Goal: Task Accomplishment & Management: Use online tool/utility

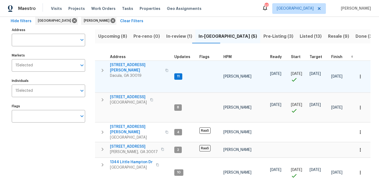
scroll to position [23, 0]
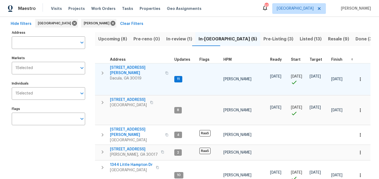
click at [120, 67] on span "3225 Mary Todd Ln" at bounding box center [136, 70] width 52 height 11
click at [130, 67] on span "3225 Mary Todd Ln" at bounding box center [136, 70] width 52 height 11
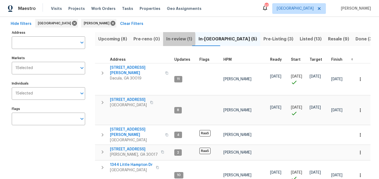
click at [170, 39] on span "In-review (1)" at bounding box center [179, 38] width 26 height 7
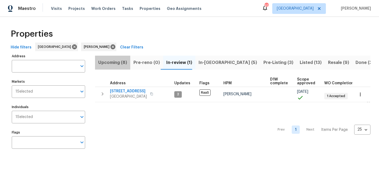
click at [117, 63] on span "Upcoming (8)" at bounding box center [112, 62] width 29 height 7
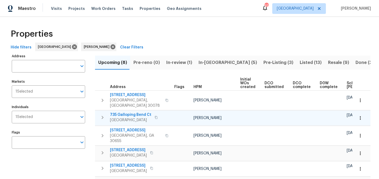
scroll to position [0, 64]
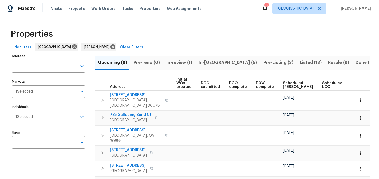
click at [352, 83] on span "Ready Date" at bounding box center [358, 84] width 12 height 7
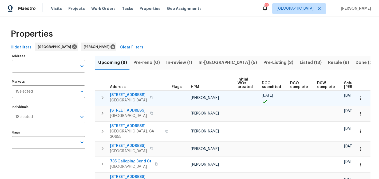
scroll to position [0, 70]
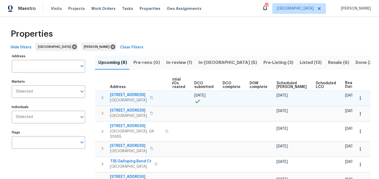
click at [150, 98] on icon "button" at bounding box center [151, 97] width 3 height 3
click at [124, 95] on span "[STREET_ADDRESS]" at bounding box center [128, 94] width 37 height 5
click at [124, 96] on span "[STREET_ADDRESS]" at bounding box center [128, 94] width 37 height 5
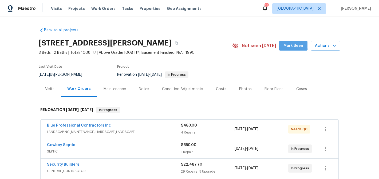
click at [292, 45] on span "Mark Seen" at bounding box center [294, 45] width 20 height 7
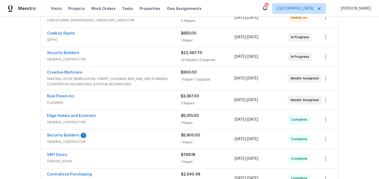
scroll to position [122, 0]
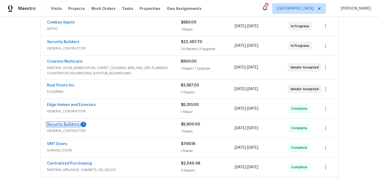
click at [70, 124] on link "Security Builders" at bounding box center [63, 124] width 32 height 4
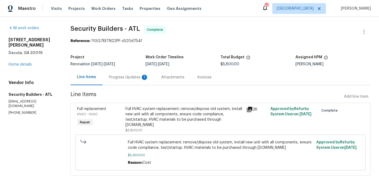
click at [124, 75] on div "Progress Updates 1" at bounding box center [129, 76] width 40 height 5
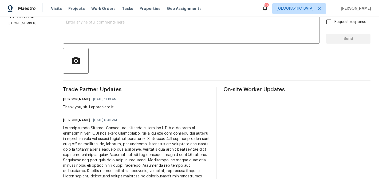
scroll to position [101, 0]
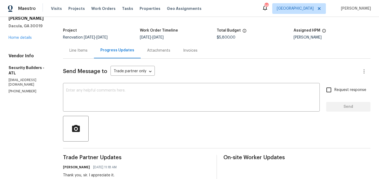
click at [81, 52] on div "Line Items" at bounding box center [78, 50] width 18 height 5
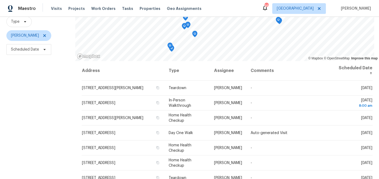
scroll to position [53, 0]
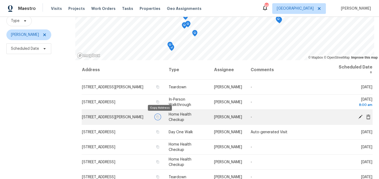
click at [158, 117] on icon "button" at bounding box center [158, 116] width 3 height 3
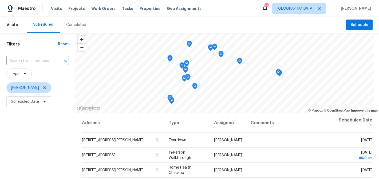
click at [74, 25] on div "Completed" at bounding box center [76, 24] width 20 height 5
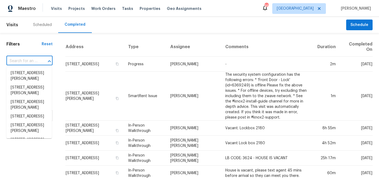
click at [27, 60] on input "text" at bounding box center [21, 61] width 31 height 8
paste input "[STREET_ADDRESS]"
type input "[STREET_ADDRESS]"
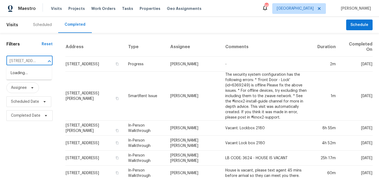
scroll to position [0, 39]
click at [15, 73] on li "197 Buena Vista St, Winder, GA 30680" at bounding box center [28, 73] width 45 height 9
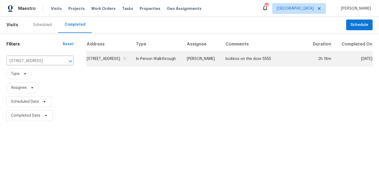
click at [92, 63] on td "197 Buena Vista St, Winder, GA 30680" at bounding box center [108, 58] width 45 height 15
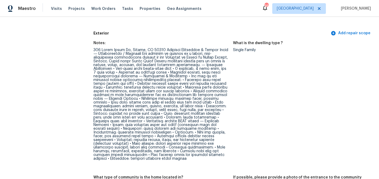
scroll to position [200, 0]
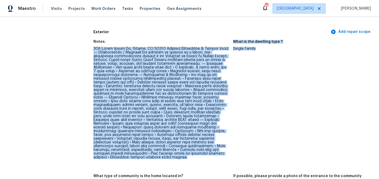
drag, startPoint x: 93, startPoint y: 40, endPoint x: 253, endPoint y: 130, distance: 183.1
click at [253, 130] on div "Notes: What is the dwelling type ? Single Family What type of community is the …" at bounding box center [232, 164] width 279 height 254
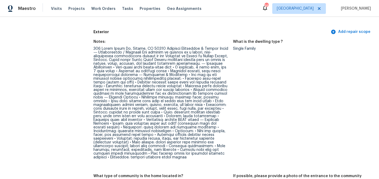
click at [253, 130] on figure "What is the dwelling type ? Single Family" at bounding box center [303, 104] width 140 height 128
drag, startPoint x: 94, startPoint y: 39, endPoint x: 135, endPoint y: 76, distance: 55.0
click at [135, 76] on div at bounding box center [160, 103] width 135 height 112
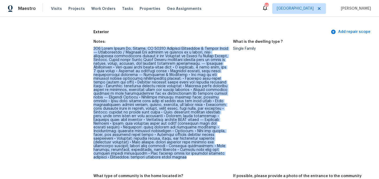
drag, startPoint x: 94, startPoint y: 40, endPoint x: 196, endPoint y: 149, distance: 149.0
click at [196, 149] on figure "Notes:" at bounding box center [163, 104] width 140 height 128
copy div "197 Buena Vista St, Winder, GA 30680 Property Assessment & Repair Scope ⸻ Neigh…"
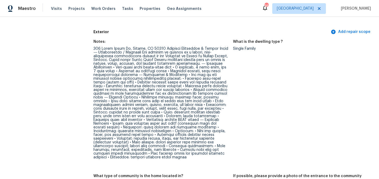
click at [258, 123] on figure "What is the dwelling type ? Single Family" at bounding box center [303, 104] width 140 height 128
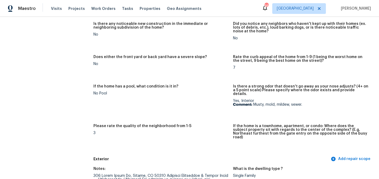
scroll to position [0, 0]
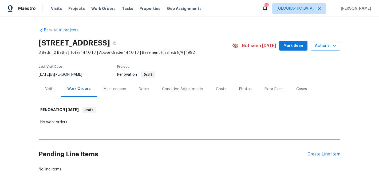
click at [291, 48] on span "Mark Seen" at bounding box center [294, 45] width 20 height 7
click at [170, 91] on div "Condition Adjustments" at bounding box center [182, 88] width 41 height 5
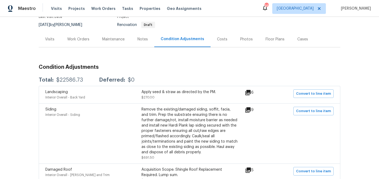
scroll to position [51, 0]
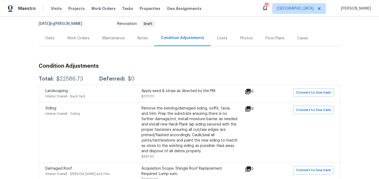
click at [251, 90] on icon at bounding box center [247, 91] width 5 height 5
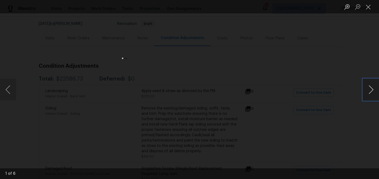
click at [370, 89] on button "Next image" at bounding box center [371, 89] width 16 height 21
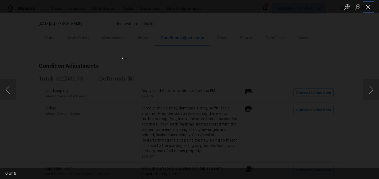
click at [371, 8] on button "Close lightbox" at bounding box center [368, 6] width 11 height 9
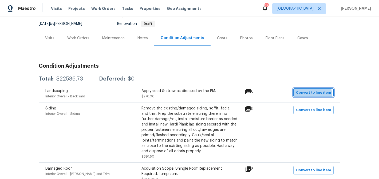
click at [305, 95] on span "Convert to line item" at bounding box center [313, 92] width 35 height 6
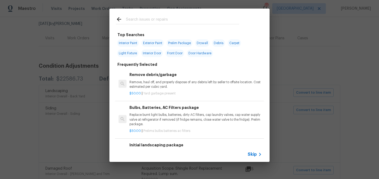
click at [250, 154] on span "Skip" at bounding box center [252, 153] width 9 height 5
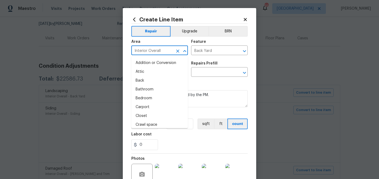
click at [169, 54] on input "Interior Overall" at bounding box center [152, 51] width 42 height 8
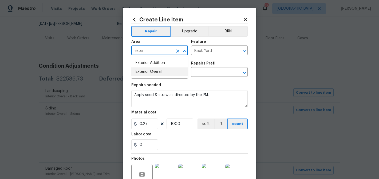
click at [171, 72] on li "Exterior Overall" at bounding box center [159, 71] width 57 height 9
type input "Exterior Overall"
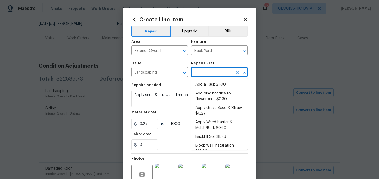
click at [207, 73] on input "text" at bounding box center [212, 72] width 42 height 8
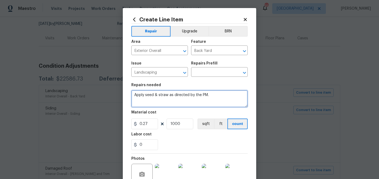
click at [171, 92] on textarea "Apply seed & straw as directed by the PM." at bounding box center [189, 98] width 116 height 17
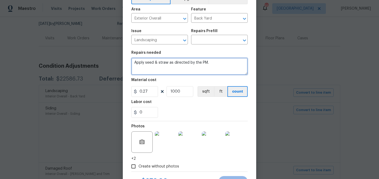
scroll to position [42, 0]
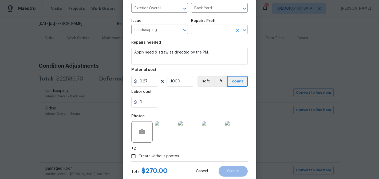
click at [204, 32] on input "text" at bounding box center [212, 30] width 42 height 8
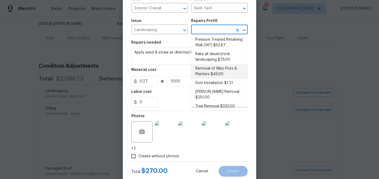
scroll to position [0, 0]
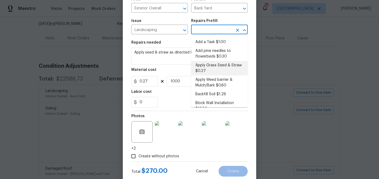
click at [203, 63] on li "Apply Grass Seed & Straw $0.27" at bounding box center [219, 68] width 57 height 14
type input "Apply Grass Seed & Straw $0.27"
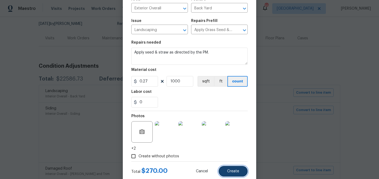
click at [234, 168] on button "Create" at bounding box center [233, 171] width 29 height 11
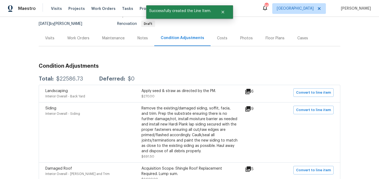
click at [250, 109] on icon at bounding box center [247, 108] width 5 height 5
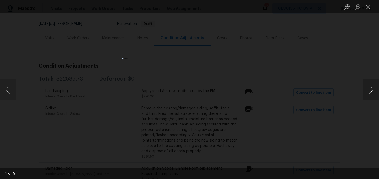
click at [375, 88] on button "Next image" at bounding box center [371, 89] width 16 height 21
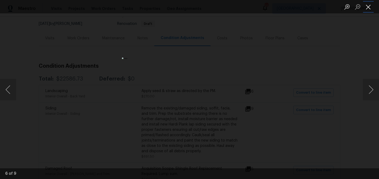
click at [366, 4] on button "Close lightbox" at bounding box center [368, 6] width 11 height 9
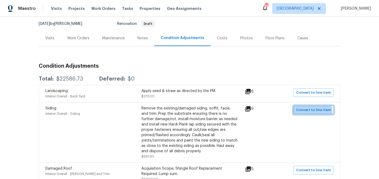
click at [312, 112] on span "Convert to line item" at bounding box center [313, 110] width 35 height 6
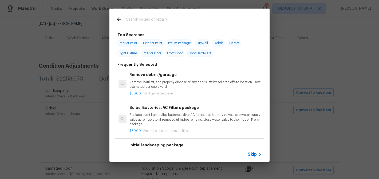
click at [253, 158] on div "Skip" at bounding box center [189, 154] width 160 height 15
click at [252, 154] on span "Skip" at bounding box center [252, 153] width 9 height 5
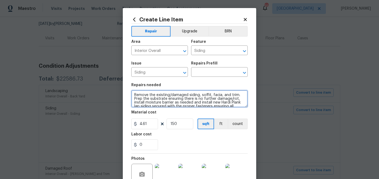
click at [173, 98] on textarea "Remove the existing/damaged siding, soffit, facia, and trim. Prep the substrate…" at bounding box center [189, 98] width 116 height 17
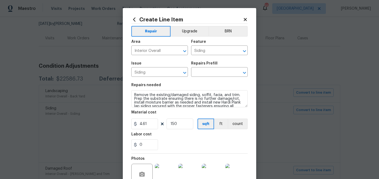
click at [205, 68] on div "Repairs Prefill" at bounding box center [219, 64] width 57 height 7
click at [204, 71] on input "text" at bounding box center [212, 72] width 42 height 8
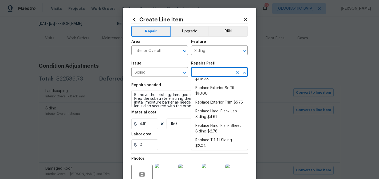
scroll to position [136, 0]
click at [202, 106] on li "Replace Hardi Plank Lap Siding $4.61" at bounding box center [219, 113] width 57 height 14
type input "Replace Hardi Plank Lap Siding $4.61"
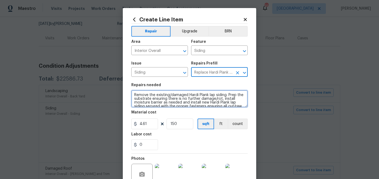
click at [176, 95] on textarea "Remove the existing/damaged Hardi Plank lap siding. Prep the substrate ensuring…" at bounding box center [189, 98] width 116 height 17
paste textarea "siding, soffit, facia, and trim"
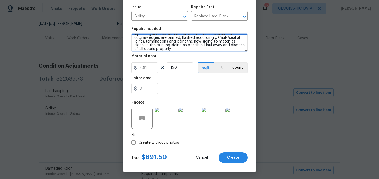
scroll to position [57, 0]
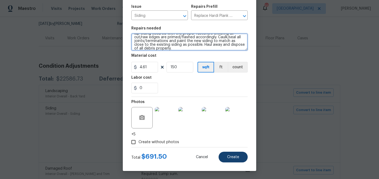
type textarea "Remove the existing/damaged siding, soffit, facia, and trim. Prep the substrate…"
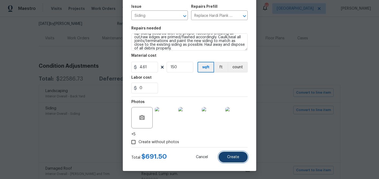
click at [237, 154] on button "Create" at bounding box center [233, 156] width 29 height 11
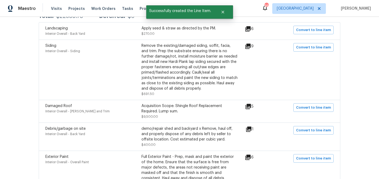
scroll to position [114, 0]
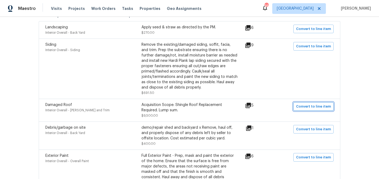
click at [306, 109] on span "Convert to line item" at bounding box center [313, 106] width 35 height 6
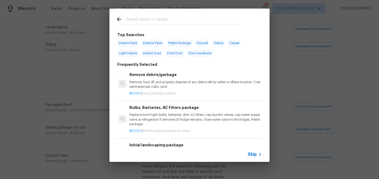
click at [255, 152] on span "Skip" at bounding box center [252, 153] width 9 height 5
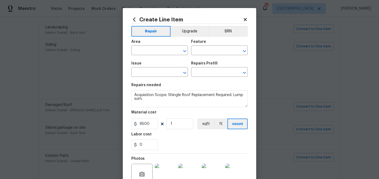
type input "Interior Overall"
type input "Eaves and Trim"
type input "Damaged Roof"
click at [164, 52] on input "Interior Overall" at bounding box center [152, 51] width 42 height 8
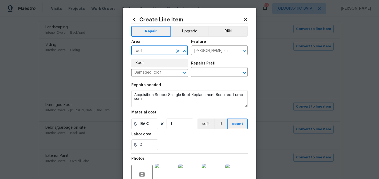
click at [160, 65] on li "Roof" at bounding box center [159, 62] width 57 height 9
type input "Roof"
click at [200, 73] on input "text" at bounding box center [212, 72] width 42 height 8
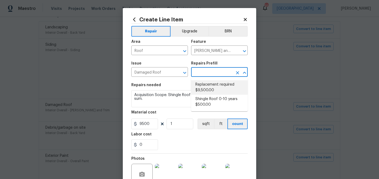
click at [203, 84] on li "Replacement required $9,500.00" at bounding box center [219, 87] width 57 height 14
type input "Replacement required $9,500.00"
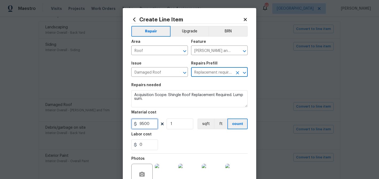
click at [143, 125] on input "9500" at bounding box center [144, 123] width 27 height 11
type input "8500"
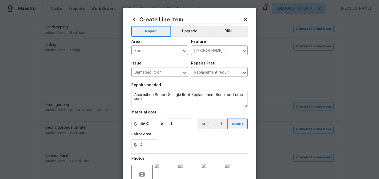
click at [168, 115] on div "Material cost" at bounding box center [189, 113] width 116 height 7
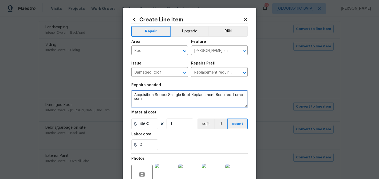
click at [133, 93] on textarea "Acquisition Scope: Shingle Roof Replacement Required. Lump sum." at bounding box center [189, 98] width 116 height 17
type textarea "Please send estimate for roof - Acquisition Scope: Shingle Roof Replacement Req…"
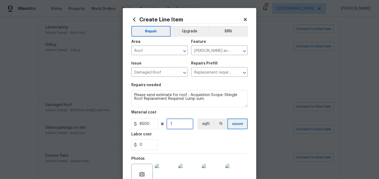
click at [172, 125] on input "1" at bounding box center [180, 123] width 27 height 11
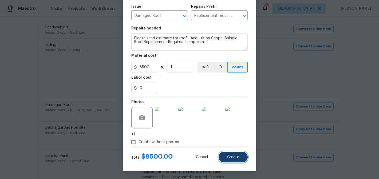
click at [230, 155] on span "Create" at bounding box center [233, 157] width 12 height 4
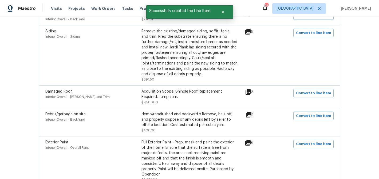
scroll to position [129, 0]
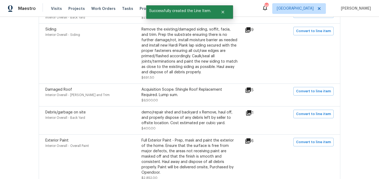
click at [250, 113] on icon at bounding box center [248, 112] width 5 height 5
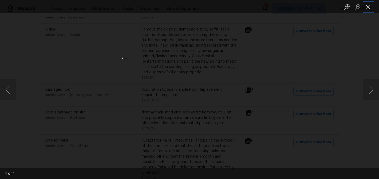
click at [371, 8] on button "Close lightbox" at bounding box center [368, 6] width 11 height 9
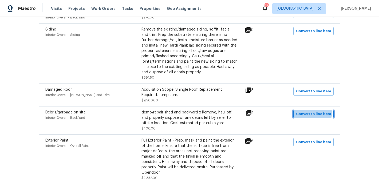
click at [301, 111] on span "Convert to line item" at bounding box center [313, 114] width 35 height 6
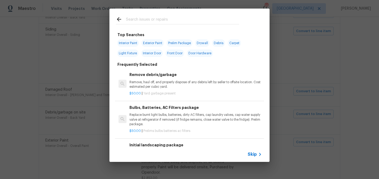
click at [255, 159] on div "Skip" at bounding box center [189, 154] width 160 height 15
click at [255, 156] on span "Skip" at bounding box center [252, 153] width 9 height 5
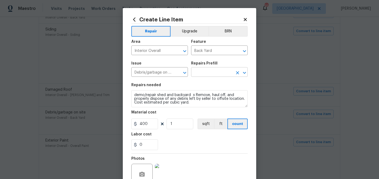
click at [206, 73] on input "text" at bounding box center [212, 72] width 42 height 8
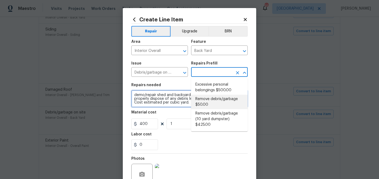
click at [166, 95] on textarea "demo/repair shed and backyard x Remove, haul off, and properly dispose of any d…" at bounding box center [189, 98] width 116 height 17
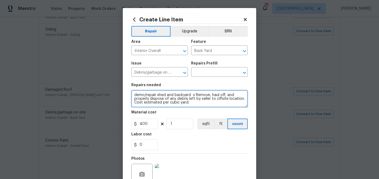
click at [166, 95] on textarea "demo/repair shed and backyard x Remove, haul off, and properly dispose of any d…" at bounding box center [189, 98] width 116 height 17
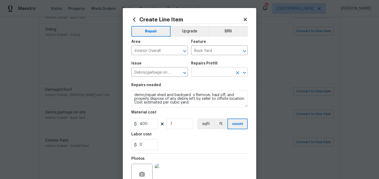
click at [210, 72] on input "text" at bounding box center [212, 72] width 42 height 8
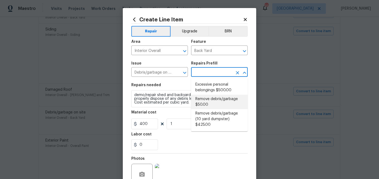
click at [207, 98] on li "Remove debris/garbage $50.00" at bounding box center [219, 102] width 57 height 14
type input "Remove debris/garbage $50.00"
type textarea "Remove, haul off, and properly dispose of any debris left by seller to offsite …"
type input "50"
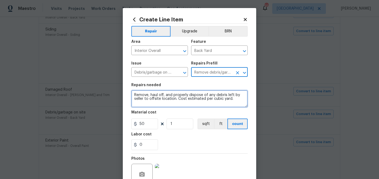
click at [178, 95] on textarea "Remove, haul off, and properly dispose of any debris left by seller to offsite …" at bounding box center [189, 98] width 116 height 17
paste textarea "demo/repair shed and backyard x"
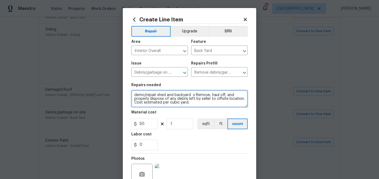
type textarea "demo/repair shed and backyard x Remove, haul off, and properly dispose of any d…"
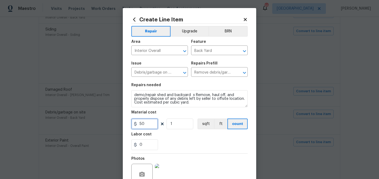
click at [144, 124] on input "50" at bounding box center [144, 123] width 27 height 11
type input "400"
click at [192, 151] on section "Repairs needed demo/repair shed and backyard x Remove, haul off, and properly d…" at bounding box center [189, 116] width 116 height 73
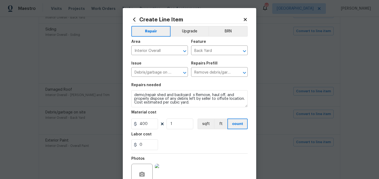
scroll to position [52, 0]
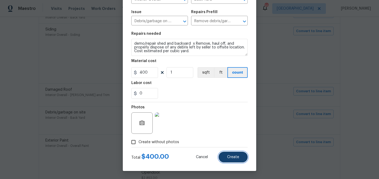
click at [227, 158] on button "Create" at bounding box center [233, 156] width 29 height 11
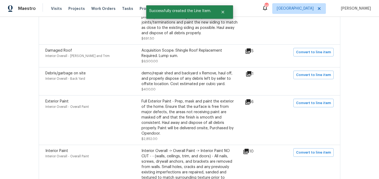
scroll to position [170, 0]
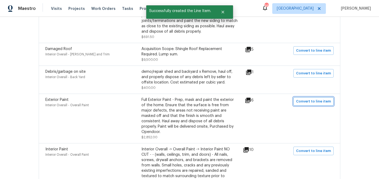
click at [307, 103] on span "Convert to line item" at bounding box center [313, 101] width 35 height 6
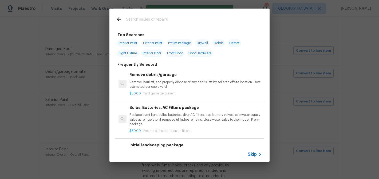
click at [253, 155] on span "Skip" at bounding box center [252, 153] width 9 height 5
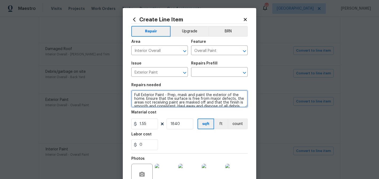
click at [155, 94] on textarea "Full Exterior Paint - Prep, mask and paint the exterior of the home. Ensure tha…" at bounding box center [189, 98] width 116 height 17
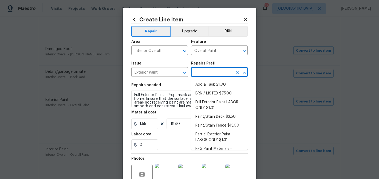
click at [206, 69] on input "text" at bounding box center [212, 72] width 42 height 8
click at [227, 106] on li "Full Exterior Paint LABOR ONLY $1.31" at bounding box center [219, 105] width 57 height 14
type input "Full Exterior Paint LABOR ONLY $1.31"
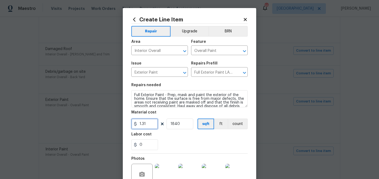
click at [148, 122] on input "1.31" at bounding box center [144, 123] width 27 height 11
type input "1.4"
click at [182, 120] on input "1840" at bounding box center [180, 123] width 27 height 11
click at [182, 146] on div "0" at bounding box center [189, 144] width 116 height 11
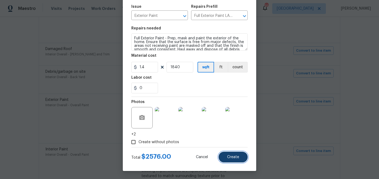
click at [224, 155] on button "Create" at bounding box center [233, 156] width 29 height 11
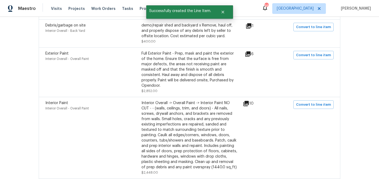
scroll to position [217, 0]
click at [309, 101] on span "Convert to line item" at bounding box center [313, 104] width 35 height 6
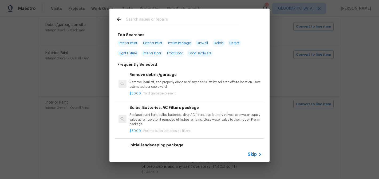
click at [251, 153] on span "Skip" at bounding box center [252, 153] width 9 height 5
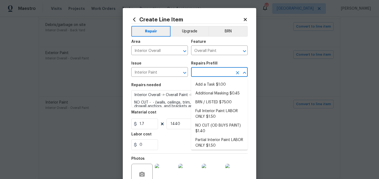
click at [209, 73] on input "text" at bounding box center [212, 72] width 42 height 8
click at [181, 138] on div "Labor cost" at bounding box center [189, 135] width 116 height 7
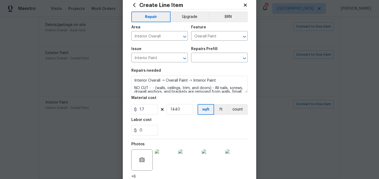
scroll to position [15, 0]
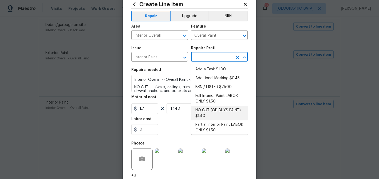
click at [205, 56] on input "text" at bounding box center [212, 57] width 42 height 8
click at [208, 110] on li "NO CUT (OD BUYS PAINT) $1.40" at bounding box center [219, 113] width 57 height 14
type input "NO CUT (OD BUYS PAINT) $1.40"
type textarea "NO CUTS, Opendoor to Purchase Paint - (walls, ceilings, trim, and doors) - All …"
type input "1.4"
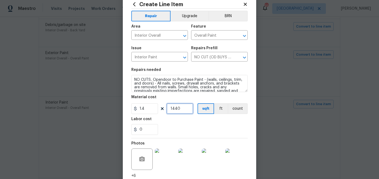
click at [180, 108] on input "1440" at bounding box center [180, 108] width 27 height 11
type input "1880"
click at [209, 124] on div "0" at bounding box center [189, 129] width 116 height 11
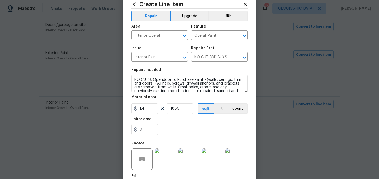
scroll to position [57, 0]
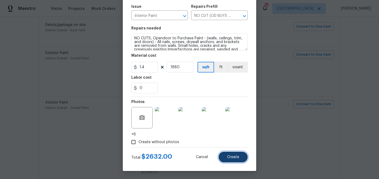
click at [235, 155] on span "Create" at bounding box center [233, 157] width 12 height 4
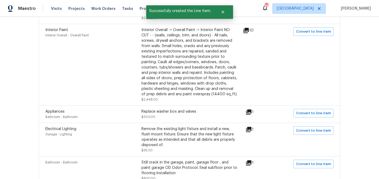
scroll to position [291, 0]
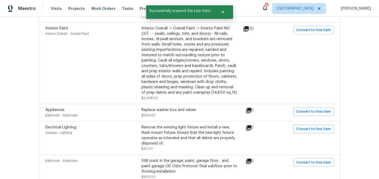
click at [251, 108] on icon at bounding box center [248, 110] width 5 height 5
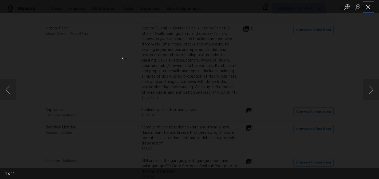
click at [369, 7] on button "Close lightbox" at bounding box center [368, 6] width 11 height 9
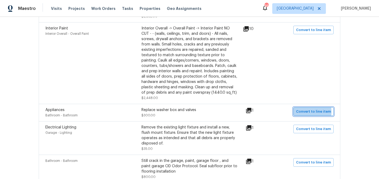
click at [302, 108] on span "Convert to line item" at bounding box center [313, 111] width 35 height 6
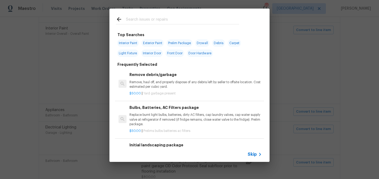
click at [250, 152] on span "Skip" at bounding box center [252, 153] width 9 height 5
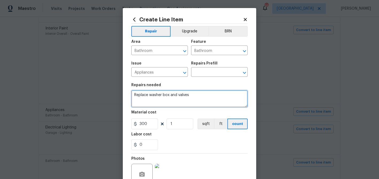
click at [168, 95] on textarea "Replace washer box and valves" at bounding box center [189, 98] width 116 height 17
paste textarea "Full Exterior Paint - Prep, mask and paint the exterior of the home. Ensure tha…"
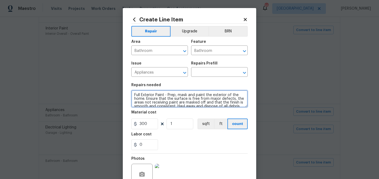
scroll to position [9, 0]
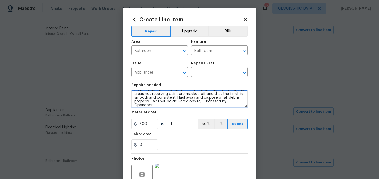
type textarea "Replace washer box and valves"
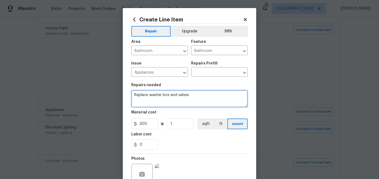
scroll to position [0, 0]
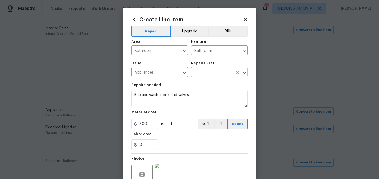
click at [206, 74] on input "text" at bounding box center [212, 72] width 42 height 8
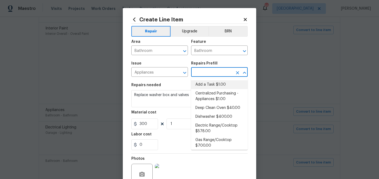
click at [205, 81] on li "Add a Task $1.00" at bounding box center [219, 84] width 57 height 9
type input "Appliances"
type input "Add a Task $1.00"
type textarea "HPM to detail"
type input "1"
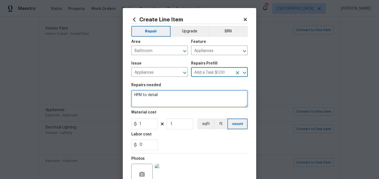
click at [170, 101] on textarea "HPM to detail" at bounding box center [189, 98] width 116 height 17
paste textarea "Replace washer box and valves"
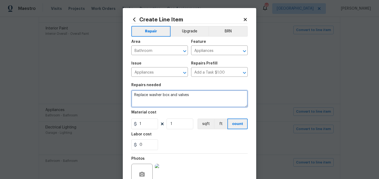
type textarea "Replace washer box and valves"
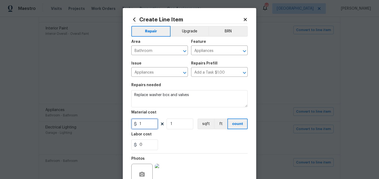
click at [145, 127] on input "1" at bounding box center [144, 123] width 27 height 11
type input "200"
click at [178, 149] on div "0" at bounding box center [189, 144] width 116 height 11
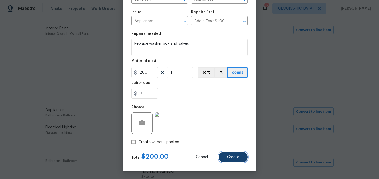
click at [225, 156] on button "Create" at bounding box center [233, 156] width 29 height 11
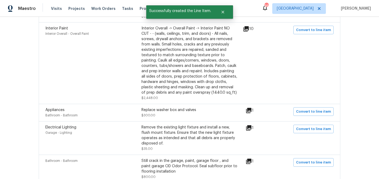
click at [251, 125] on icon at bounding box center [248, 127] width 5 height 5
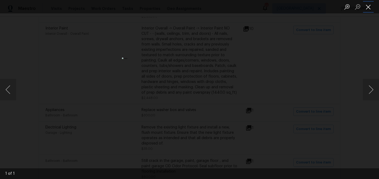
click at [368, 4] on button "Close lightbox" at bounding box center [368, 6] width 11 height 9
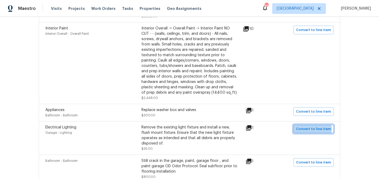
click at [306, 126] on span "Convert to line item" at bounding box center [313, 129] width 35 height 6
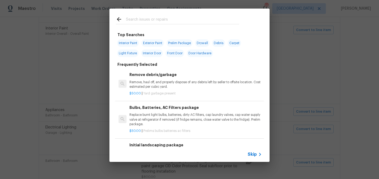
click at [252, 151] on span "Skip" at bounding box center [252, 153] width 9 height 5
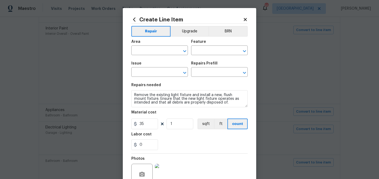
type input "Garage"
type input "Lighting"
type input "Electrical Lighting"
click at [200, 75] on input "text" at bounding box center [212, 72] width 42 height 8
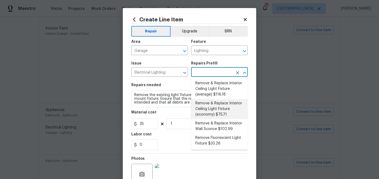
scroll to position [169, 0]
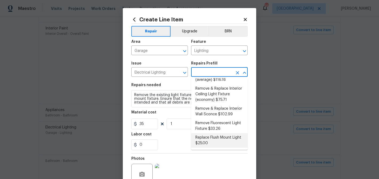
click at [212, 137] on li "Replace Flush Mount Light $25.00" at bounding box center [219, 140] width 57 height 14
type input "Replace Flush Mount Light $25.00"
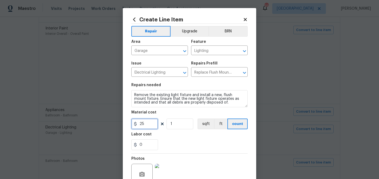
click at [143, 122] on input "25" at bounding box center [144, 123] width 27 height 11
type input "35"
click at [202, 142] on div "0" at bounding box center [189, 144] width 116 height 11
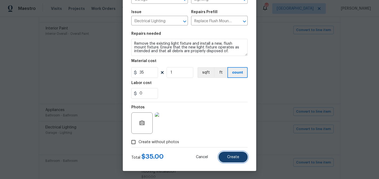
click at [223, 154] on button "Create" at bounding box center [233, 156] width 29 height 11
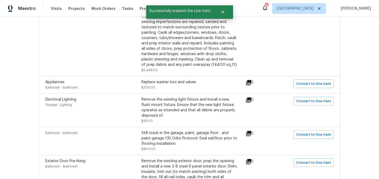
scroll to position [320, 0]
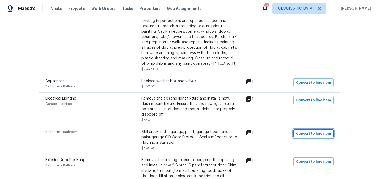
click at [307, 130] on span "Convert to line item" at bounding box center [313, 133] width 35 height 6
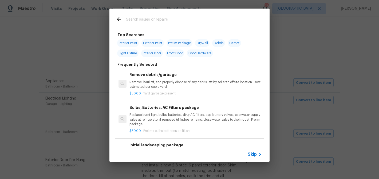
click at [251, 154] on span "Skip" at bounding box center [252, 153] width 9 height 5
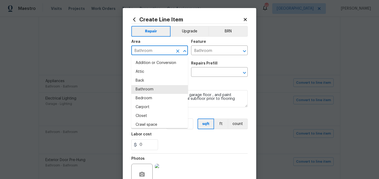
click at [166, 53] on input "Bathroom" at bounding box center [152, 51] width 42 height 8
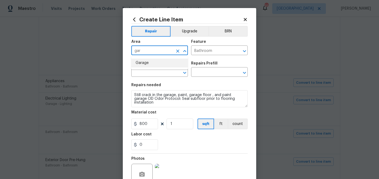
click at [164, 63] on li "Garage" at bounding box center [159, 62] width 57 height 9
type input "Garage"
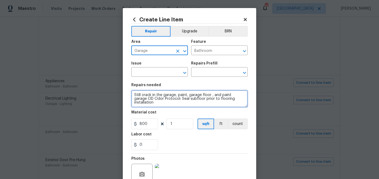
click at [158, 94] on textarea "Still crack in the garage, paint, garage floor , and paint garage OD Odor Proto…" at bounding box center [189, 98] width 116 height 17
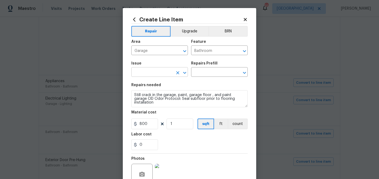
click at [147, 71] on input "text" at bounding box center [152, 72] width 42 height 8
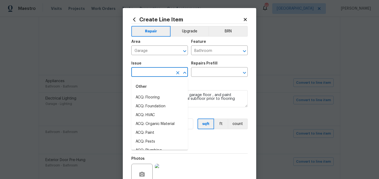
click at [207, 46] on div "Feature" at bounding box center [219, 43] width 57 height 7
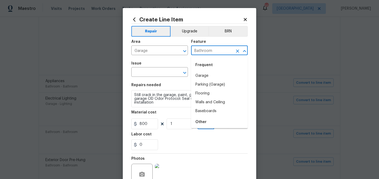
click at [205, 49] on input "Bathroom" at bounding box center [212, 51] width 42 height 8
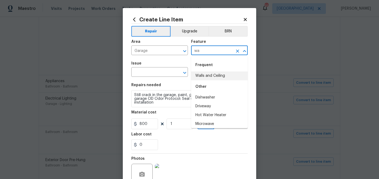
click at [208, 74] on li "Walls and Ceiling" at bounding box center [219, 75] width 57 height 9
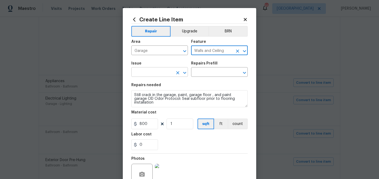
type input "Walls and Ceiling"
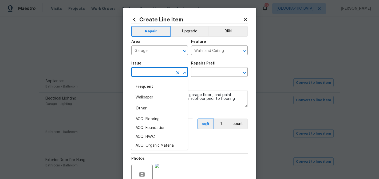
click at [161, 74] on input "text" at bounding box center [152, 72] width 42 height 8
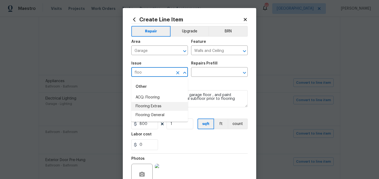
click at [155, 107] on li "Flooring Extras" at bounding box center [159, 106] width 57 height 9
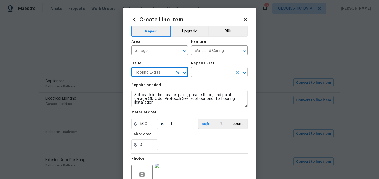
type input "Flooring Extras"
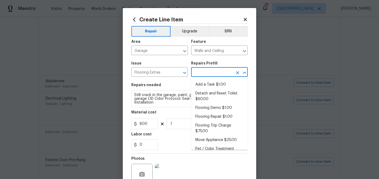
click at [206, 76] on input "text" at bounding box center [212, 72] width 42 height 8
click at [206, 83] on li "Add a Task $1.00" at bounding box center [219, 84] width 57 height 9
type input "Overall Flooring"
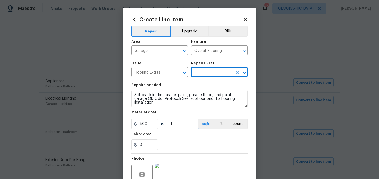
type input "Add a Task $1.00"
type textarea "HPM to detail"
type input "1"
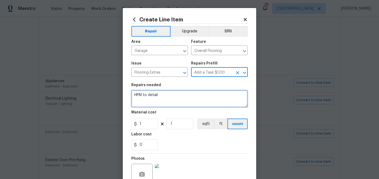
click at [164, 97] on textarea "HPM to detail" at bounding box center [189, 98] width 116 height 17
paste textarea "Still crack in the garage, paint, garage floor , and paint garage OD Odor Proto…"
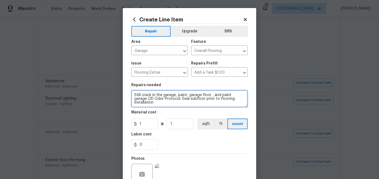
type textarea "Still crack in the garage, paint, garage floor , and paint garage OD Odor Proto…"
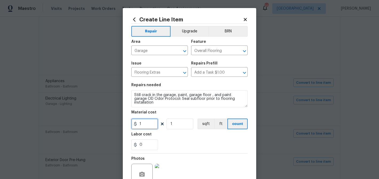
click at [147, 123] on input "1" at bounding box center [144, 123] width 27 height 11
type input "800"
click at [186, 150] on div "0" at bounding box center [189, 144] width 116 height 11
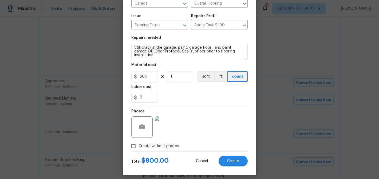
scroll to position [52, 0]
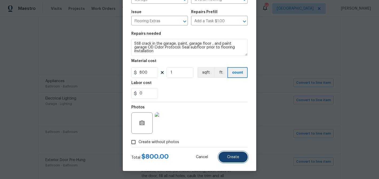
click at [238, 157] on span "Create" at bounding box center [233, 157] width 12 height 4
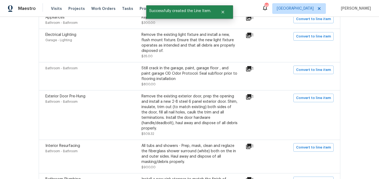
scroll to position [384, 0]
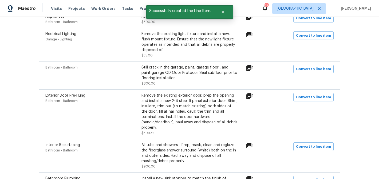
click at [249, 93] on icon at bounding box center [249, 96] width 6 height 6
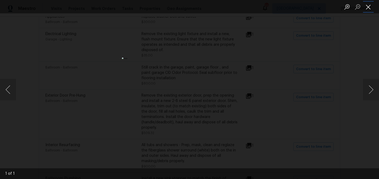
click at [369, 8] on button "Close lightbox" at bounding box center [368, 6] width 11 height 9
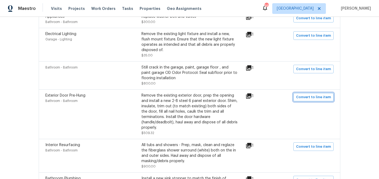
click at [301, 94] on span "Convert to line item" at bounding box center [313, 97] width 35 height 6
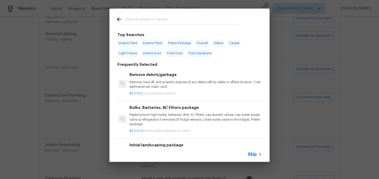
click at [253, 155] on span "Skip" at bounding box center [252, 153] width 9 height 5
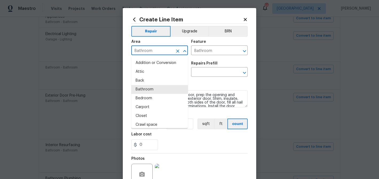
click at [167, 51] on input "Bathroom" at bounding box center [152, 51] width 42 height 8
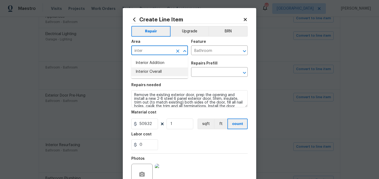
click at [167, 70] on li "Interior Overall" at bounding box center [159, 71] width 57 height 9
type input "Interior Overall"
click at [205, 50] on input "Bathroom" at bounding box center [212, 51] width 42 height 8
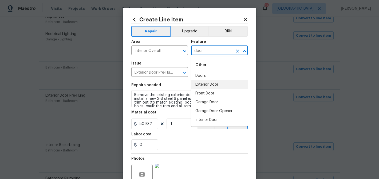
click at [208, 85] on li "Exterior Door" at bounding box center [219, 84] width 57 height 9
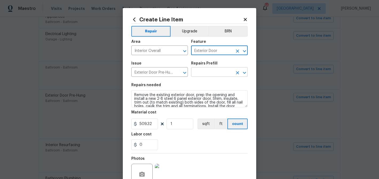
click at [201, 76] on input "text" at bounding box center [212, 72] width 42 height 8
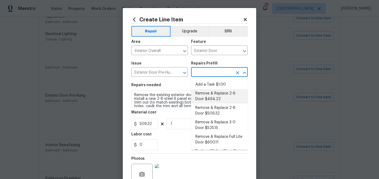
click at [207, 92] on li "Remove & Replace 2-6 Door $494.22" at bounding box center [219, 96] width 57 height 14
type input "Interior Door"
type input "Remove & Replace 2-6 Door $494.22"
type textarea "Remove the existing exterior door, prep the opening and install a new 2-6 steel…"
type input "494.22"
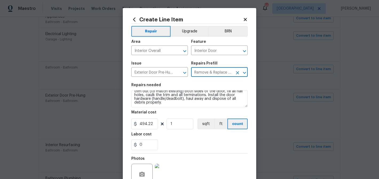
scroll to position [52, 0]
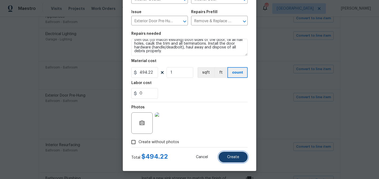
click at [227, 152] on button "Create" at bounding box center [233, 156] width 29 height 11
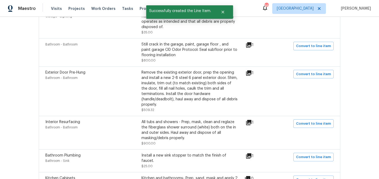
scroll to position [407, 0]
click at [251, 119] on icon at bounding box center [248, 121] width 5 height 5
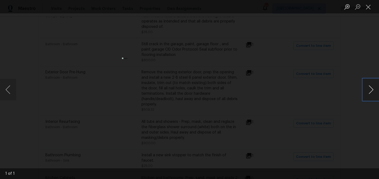
click at [372, 88] on button "Next image" at bounding box center [371, 89] width 16 height 21
click at [371, 8] on button "Close lightbox" at bounding box center [368, 6] width 11 height 9
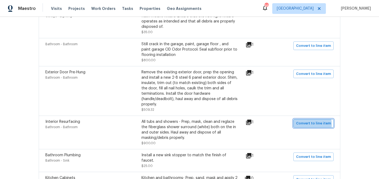
click at [304, 120] on span "Convert to line item" at bounding box center [313, 123] width 35 height 6
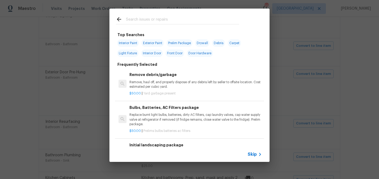
click at [253, 155] on span "Skip" at bounding box center [252, 153] width 9 height 5
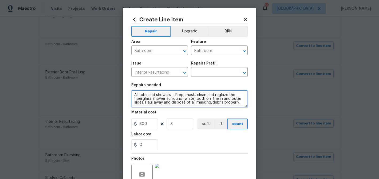
click at [169, 95] on textarea "All tubs and showers - Prep, mask, clean and reglaze the fiberglass shower surr…" at bounding box center [189, 98] width 116 height 17
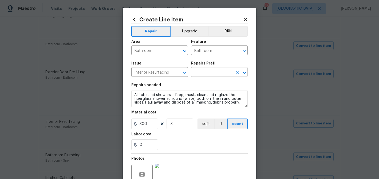
click at [199, 73] on input "text" at bounding box center [212, 72] width 42 height 8
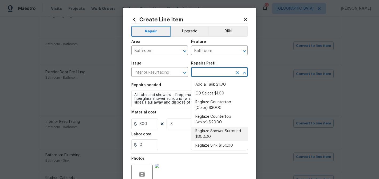
click at [207, 131] on li "Reglaze Shower Surround $300.00" at bounding box center [219, 134] width 57 height 14
type input "Reglaze Shower Surround $300.00"
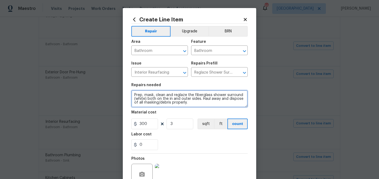
click at [164, 95] on textarea "Prep, mask, clean and reglaze the fiberglass shower surround (white) both on th…" at bounding box center [189, 98] width 116 height 17
paste textarea "All tubs and showers - Prep, mask, clean and reglaze the fiberglass shower surr…"
type textarea "All tubs and showers - Prep, mask, clean and reglaze the fiberglass shower surr…"
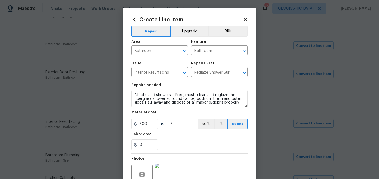
click at [178, 140] on div "0" at bounding box center [189, 144] width 116 height 11
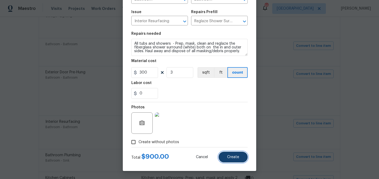
click at [227, 156] on button "Create" at bounding box center [233, 156] width 29 height 11
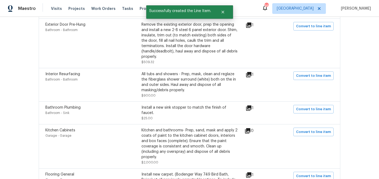
scroll to position [467, 0]
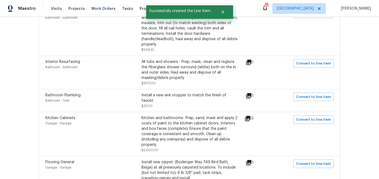
click at [251, 93] on icon at bounding box center [248, 95] width 5 height 5
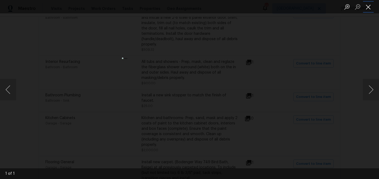
click at [368, 5] on button "Close lightbox" at bounding box center [368, 6] width 11 height 9
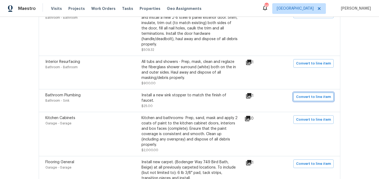
click at [314, 94] on span "Convert to line item" at bounding box center [313, 97] width 35 height 6
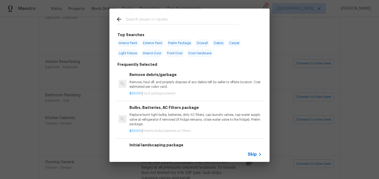
click at [250, 150] on div "Skip" at bounding box center [189, 154] width 160 height 15
click at [252, 154] on span "Skip" at bounding box center [252, 153] width 9 height 5
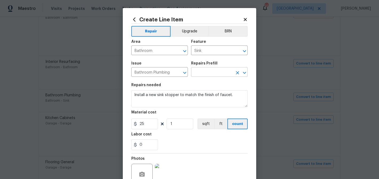
click at [212, 72] on input "text" at bounding box center [212, 72] width 42 height 8
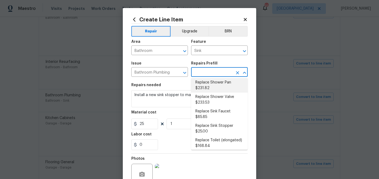
scroll to position [235, 0]
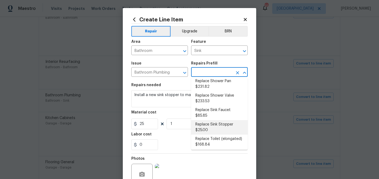
click at [214, 120] on li "Replace Sink Stopper $25.00" at bounding box center [219, 127] width 57 height 14
type input "Plumbing"
type input "Replace Sink Stopper $25.00"
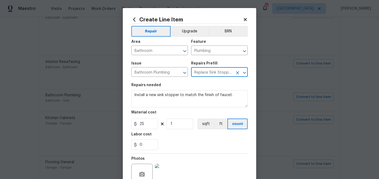
scroll to position [52, 0]
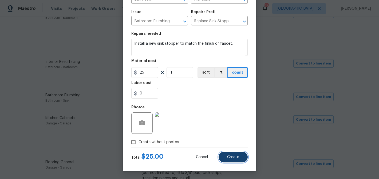
click at [238, 158] on span "Create" at bounding box center [233, 157] width 12 height 4
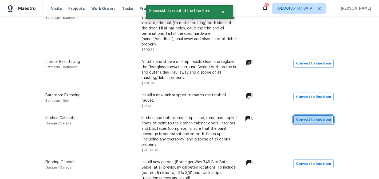
click at [303, 116] on span "Convert to line item" at bounding box center [313, 119] width 35 height 6
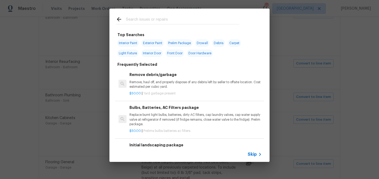
click at [253, 154] on span "Skip" at bounding box center [252, 153] width 9 height 5
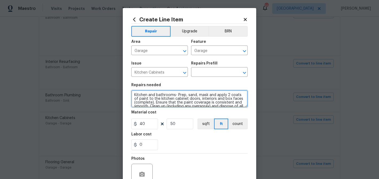
click at [163, 94] on textarea "Kitchen and bathrooms- Prep, sand, mask and apply 2 coats of paint to the kitch…" at bounding box center [189, 98] width 116 height 17
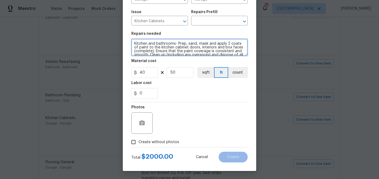
scroll to position [0, 0]
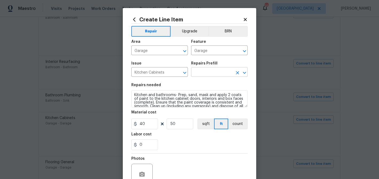
click at [207, 72] on input "text" at bounding box center [212, 72] width 42 height 8
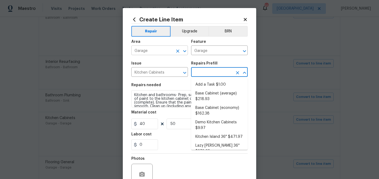
click at [169, 49] on input "Garage" at bounding box center [152, 51] width 42 height 8
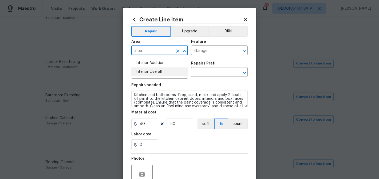
click at [163, 74] on li "Interior Overall" at bounding box center [159, 71] width 57 height 9
type input "Interior Overall"
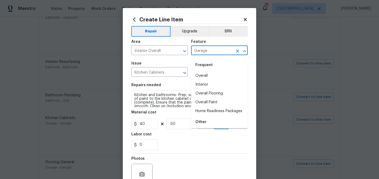
click at [203, 48] on input "Garage" at bounding box center [212, 51] width 42 height 8
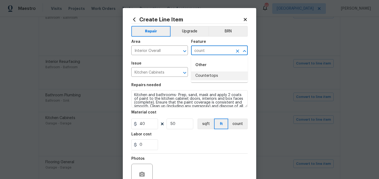
click at [209, 77] on li "Countertops" at bounding box center [219, 75] width 57 height 9
type input "Countertops"
click at [159, 74] on input "Kitchen Cabinets" at bounding box center [152, 72] width 42 height 8
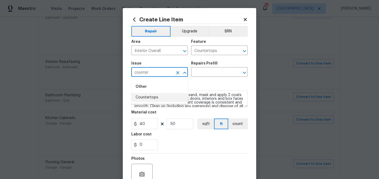
click at [156, 99] on li "Countertops" at bounding box center [159, 97] width 57 height 9
type input "Countertops"
click at [205, 74] on input "text" at bounding box center [212, 72] width 42 height 8
click at [165, 73] on input "Countertops" at bounding box center [152, 72] width 42 height 8
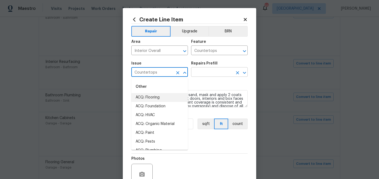
click at [201, 72] on input "text" at bounding box center [212, 72] width 42 height 8
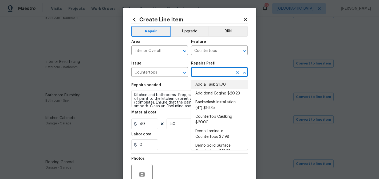
click at [203, 82] on li "Add a Task $1.00" at bounding box center [219, 84] width 57 height 9
type input "Add a Task $1.00"
type textarea "HPM to detail"
type input "1"
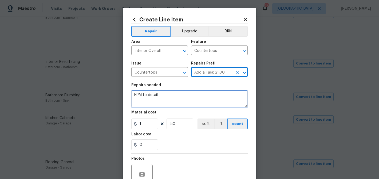
click at [167, 98] on textarea "HPM to detail" at bounding box center [189, 98] width 116 height 17
paste textarea "Kitchen and bathrooms- Prep, sand, mask and apply 2 coats of paint to the kitch…"
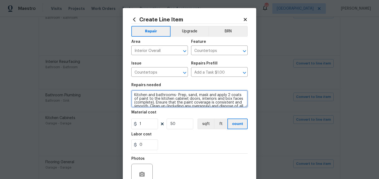
scroll to position [5, 0]
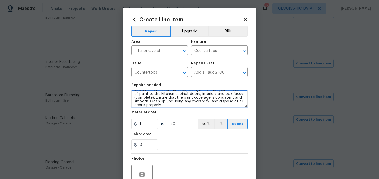
type textarea "Kitchen and bathrooms- Prep, sand, mask and apply 2 coats of paint to the kitch…"
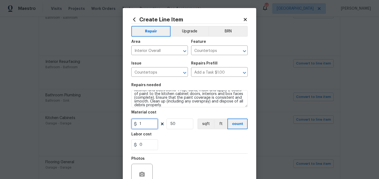
click at [145, 123] on input "1" at bounding box center [144, 123] width 27 height 11
type input "1800"
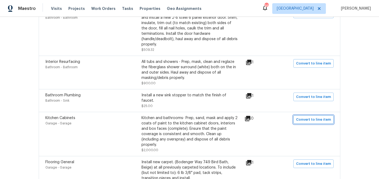
click at [318, 116] on span "Convert to line item" at bounding box center [313, 119] width 35 height 6
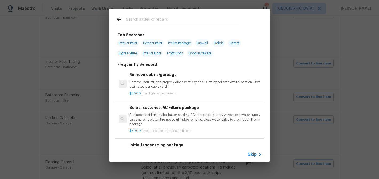
click at [253, 156] on span "Skip" at bounding box center [252, 153] width 9 height 5
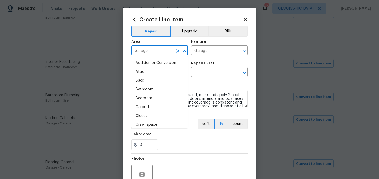
click at [165, 50] on input "Garage" at bounding box center [152, 51] width 42 height 8
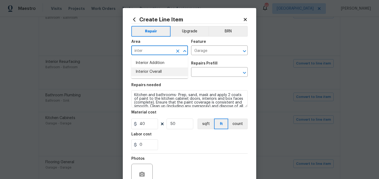
click at [164, 74] on li "Interior Overall" at bounding box center [159, 71] width 57 height 9
type input "Interior Overall"
click at [210, 52] on input "Garage" at bounding box center [212, 51] width 42 height 8
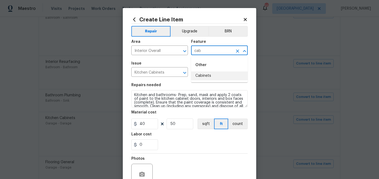
click at [210, 75] on li "Cabinets" at bounding box center [219, 75] width 57 height 9
type input "Cabinets"
click at [167, 74] on input "Kitchen Cabinets" at bounding box center [152, 72] width 42 height 8
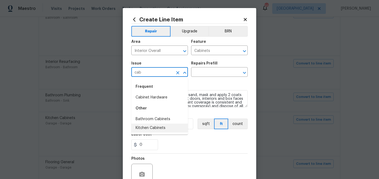
click at [152, 126] on li "Kitchen Cabinets" at bounding box center [159, 127] width 57 height 9
type input "Kitchen Cabinets"
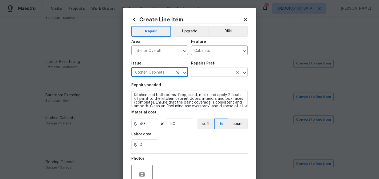
click at [211, 70] on input "text" at bounding box center [212, 72] width 42 height 8
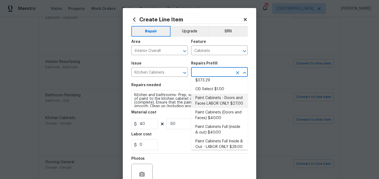
scroll to position [84, 0]
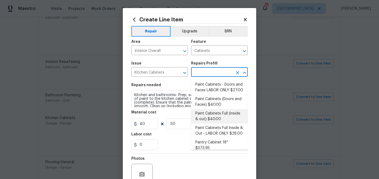
click at [208, 112] on li "Paint Cabinets Full (inside & out) $40.00" at bounding box center [219, 116] width 57 height 14
type input "Paint Cabinets Full (inside & out) $40.00"
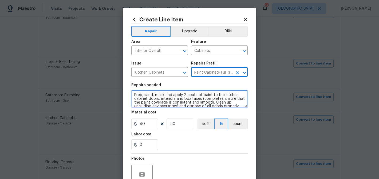
click at [168, 95] on textarea "Prep, sand, mask and apply 2 coats of paint to the kitchen cabinet doors, inter…" at bounding box center [189, 98] width 116 height 17
paste textarea "Kitchen and bathrooms-"
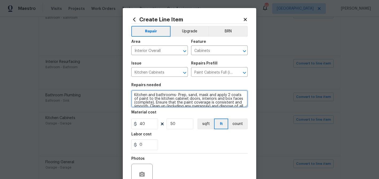
scroll to position [5, 0]
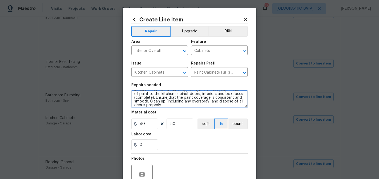
type textarea "Kitchen and bathrooms- Prep, sand, mask and apply 2 coats of paint to the kitch…"
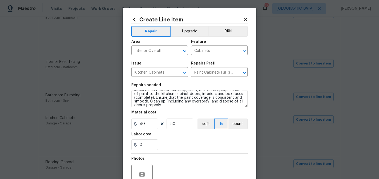
click at [173, 139] on div "0" at bounding box center [189, 144] width 116 height 11
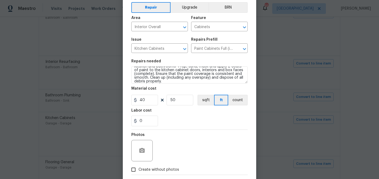
scroll to position [52, 0]
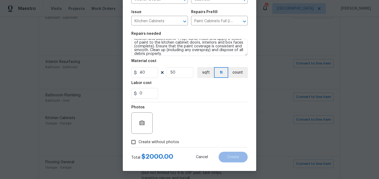
click at [164, 140] on span "Create without photos" at bounding box center [159, 142] width 41 height 6
click at [139, 140] on input "Create without photos" at bounding box center [133, 142] width 10 height 10
checkbox input "true"
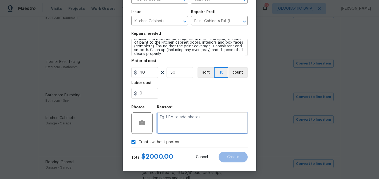
click at [176, 121] on textarea at bounding box center [202, 122] width 91 height 21
paste textarea "Kitchen and bathrooms- Prep, sand, mask and apply 2 coats of paint to the kitch…"
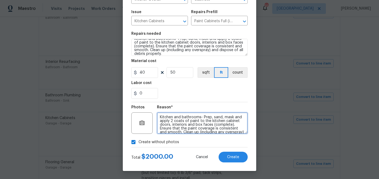
scroll to position [4, 0]
type textarea "Kitchen and bathrooms- Prep, sand, mask and apply 2 coats of paint to the kitch…"
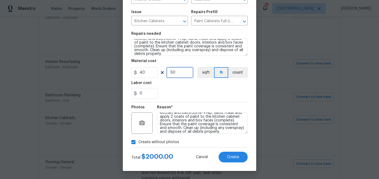
click at [173, 72] on input "50" at bounding box center [180, 72] width 27 height 11
click at [174, 72] on input "40" at bounding box center [180, 72] width 27 height 11
type input "45"
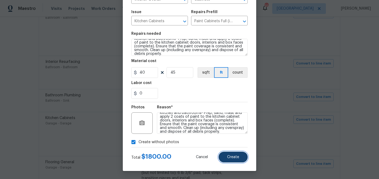
click at [224, 154] on button "Create" at bounding box center [233, 156] width 29 height 11
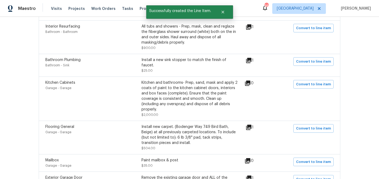
scroll to position [505, 0]
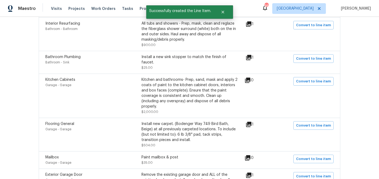
click at [251, 121] on icon at bounding box center [249, 124] width 6 height 6
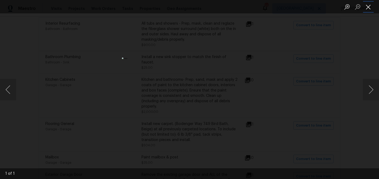
click at [366, 8] on button "Close lightbox" at bounding box center [368, 6] width 11 height 9
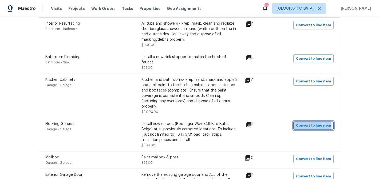
click at [302, 122] on span "Convert to line item" at bounding box center [313, 125] width 35 height 6
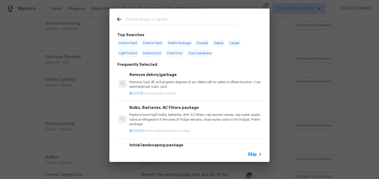
click at [250, 157] on div "Skip" at bounding box center [255, 154] width 15 height 6
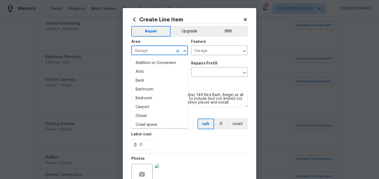
click at [172, 49] on input "Garage" at bounding box center [152, 51] width 42 height 8
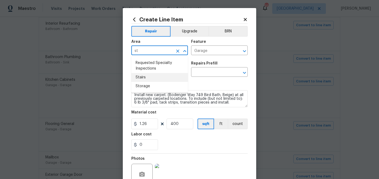
click at [158, 76] on li "Stairs" at bounding box center [159, 77] width 57 height 9
type input "Stairs"
click at [201, 53] on input "Garage" at bounding box center [212, 51] width 42 height 8
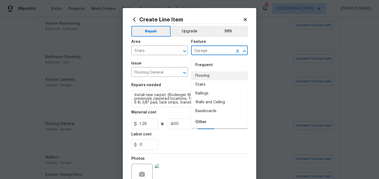
click at [202, 74] on li "Flooring" at bounding box center [219, 75] width 57 height 9
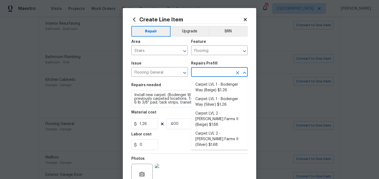
click at [202, 75] on input "text" at bounding box center [212, 72] width 42 height 8
click at [203, 83] on li "Carpet LVL 1 - Bodenger Way (Beige) $1.26" at bounding box center [219, 87] width 57 height 14
type input "Overall Flooring"
type input "Carpet LVL 1 - Bodenger Way (Beige) $1.26"
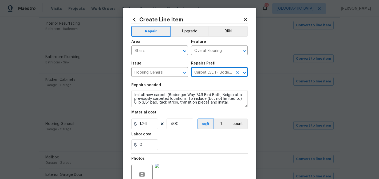
scroll to position [52, 0]
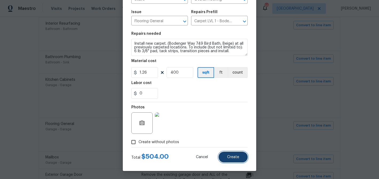
click at [227, 154] on button "Create" at bounding box center [233, 156] width 29 height 11
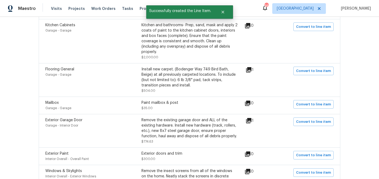
scroll to position [565, 0]
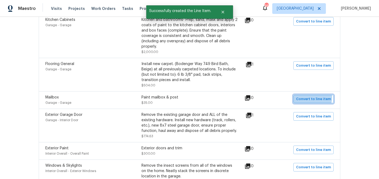
click at [306, 96] on span "Convert to line item" at bounding box center [313, 99] width 35 height 6
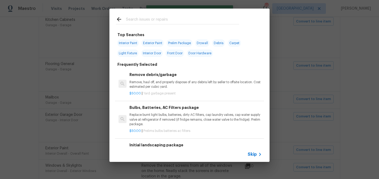
click at [253, 155] on span "Skip" at bounding box center [252, 153] width 9 height 5
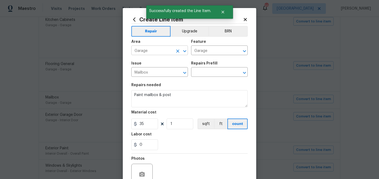
click at [167, 50] on input "Garage" at bounding box center [152, 51] width 42 height 8
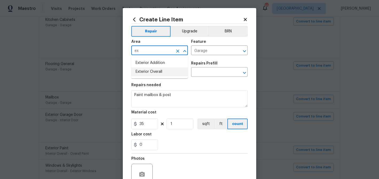
click at [150, 72] on li "Exterior Overall" at bounding box center [159, 71] width 57 height 9
type input "Exterior Overall"
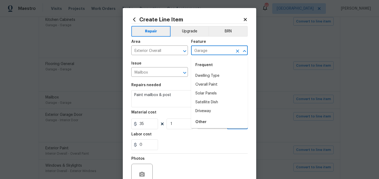
click at [213, 49] on input "Garage" at bounding box center [212, 51] width 42 height 8
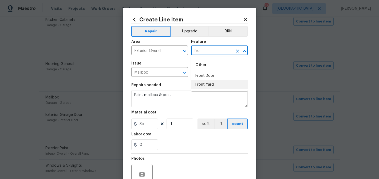
click at [209, 84] on li "Front Yard" at bounding box center [219, 84] width 57 height 9
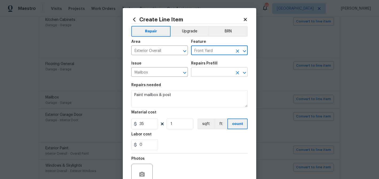
type input "Front Yard"
click at [202, 73] on input "text" at bounding box center [212, 72] width 42 height 8
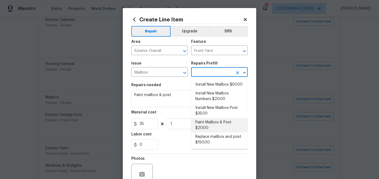
click at [208, 121] on li "Paint Mailbox & Post $20.00" at bounding box center [219, 125] width 57 height 14
type input "Paint Mailbox & Post $20.00"
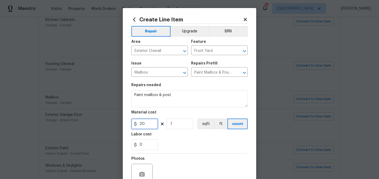
click at [143, 123] on input "20" at bounding box center [144, 123] width 27 height 11
type input "35"
click at [183, 152] on section "Repairs needed Paint mailbox & post Material cost 35 1 sqft ft count Labor cost…" at bounding box center [189, 116] width 116 height 73
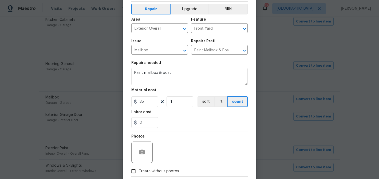
scroll to position [52, 0]
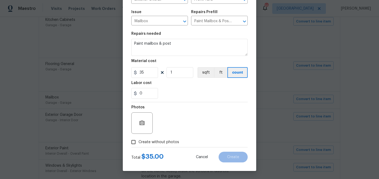
click at [168, 140] on span "Create without photos" at bounding box center [159, 142] width 41 height 6
click at [139, 140] on input "Create without photos" at bounding box center [133, 142] width 10 height 10
checkbox input "true"
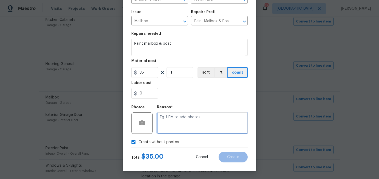
click at [167, 128] on textarea at bounding box center [202, 122] width 91 height 21
type textarea "mailbox"
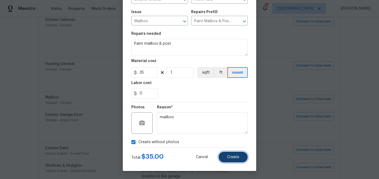
click at [227, 154] on button "Create" at bounding box center [233, 156] width 29 height 11
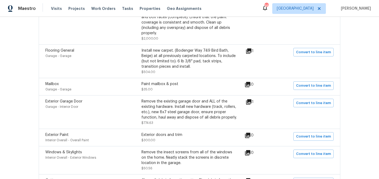
scroll to position [580, 0]
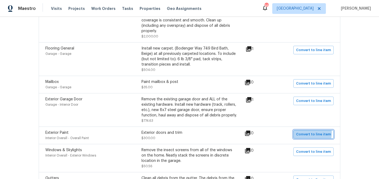
click at [300, 131] on span "Convert to line item" at bounding box center [313, 134] width 35 height 6
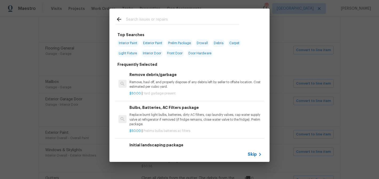
click at [254, 155] on span "Skip" at bounding box center [252, 153] width 9 height 5
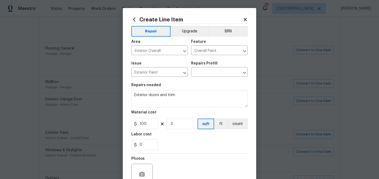
click at [158, 44] on div "Area" at bounding box center [159, 43] width 57 height 7
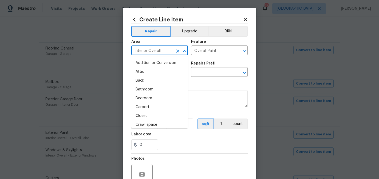
click at [154, 51] on input "Interior Overall" at bounding box center [152, 51] width 42 height 8
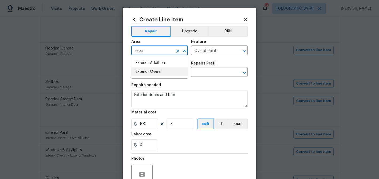
click at [154, 72] on li "Exterior Overall" at bounding box center [159, 71] width 57 height 9
type input "Exterior Overall"
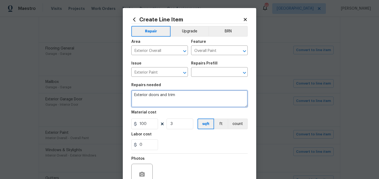
click at [152, 96] on textarea "Exterior doors and trim" at bounding box center [189, 98] width 116 height 17
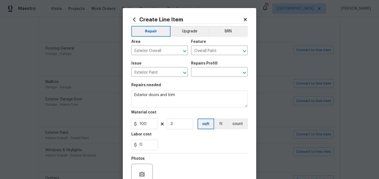
click at [212, 67] on div "Repairs Prefill" at bounding box center [219, 64] width 57 height 7
click at [210, 69] on input "text" at bounding box center [212, 72] width 42 height 8
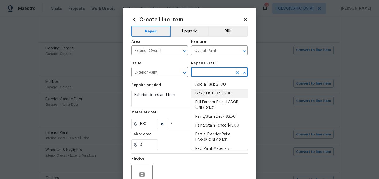
scroll to position [11, 0]
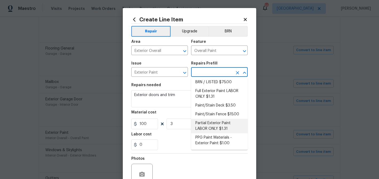
click at [209, 125] on li "Partial Exterior Paint LABOR ONLY $1.31" at bounding box center [219, 126] width 57 height 14
type input "Partial Exterior Paint LABOR ONLY $1.31"
type textarea "Partial Exterior Paint - Prep, mask and paint the exterior of the home in the a…"
type input "1.31"
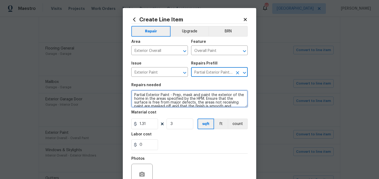
click at [175, 96] on textarea "Partial Exterior Paint - Prep, mask and paint the exterior of the home in the a…" at bounding box center [189, 98] width 116 height 17
paste textarea "Exterior doors and trim"
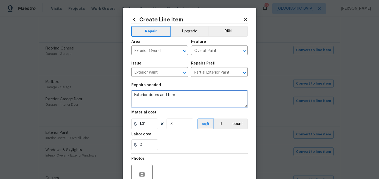
type textarea "Exterior doors and trim"
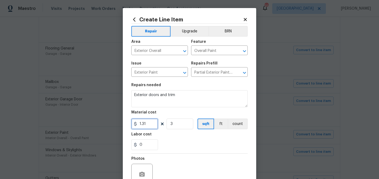
click at [145, 124] on input "1.31" at bounding box center [144, 123] width 27 height 11
type input "98"
click at [172, 141] on div "0" at bounding box center [189, 144] width 116 height 11
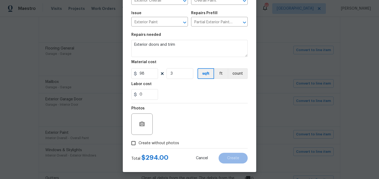
scroll to position [52, 0]
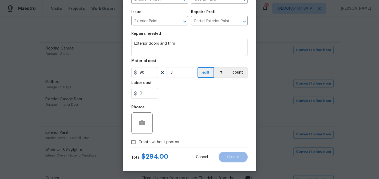
click at [165, 139] on span "Create without photos" at bounding box center [159, 142] width 41 height 6
click at [139, 139] on input "Create without photos" at bounding box center [133, 142] width 10 height 10
checkbox input "true"
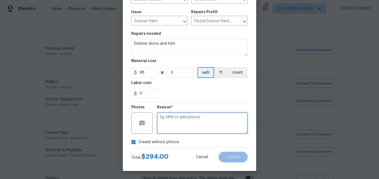
click at [188, 127] on textarea at bounding box center [202, 122] width 91 height 21
type textarea "Door paint"
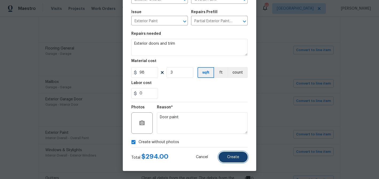
click at [238, 157] on span "Create" at bounding box center [233, 157] width 12 height 4
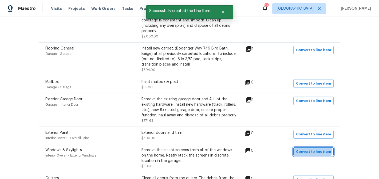
click at [305, 148] on span "Convert to line item" at bounding box center [313, 151] width 35 height 6
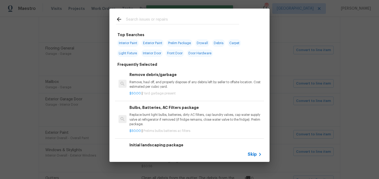
click at [249, 155] on span "Skip" at bounding box center [252, 153] width 9 height 5
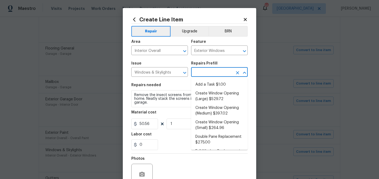
click at [203, 72] on input "text" at bounding box center [212, 72] width 42 height 8
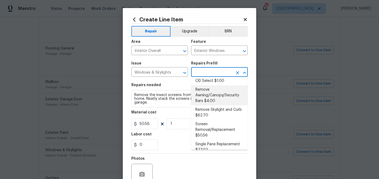
scroll to position [118, 0]
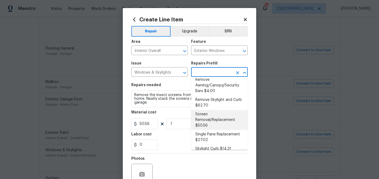
click at [216, 112] on li "Screen Removal/Replacement $50.56" at bounding box center [219, 120] width 57 height 20
type input "Screen Removal/Replacement $50.56"
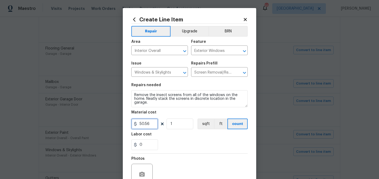
click at [145, 121] on input "50.56" at bounding box center [144, 123] width 27 height 11
type input "45"
click at [191, 133] on div "Labor cost" at bounding box center [189, 135] width 116 height 7
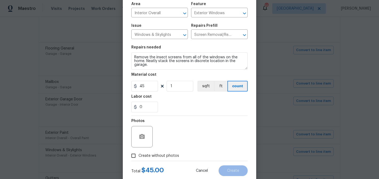
scroll to position [52, 0]
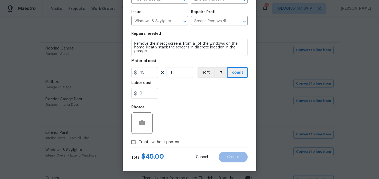
click at [169, 139] on label "Create without photos" at bounding box center [153, 142] width 51 height 10
click at [139, 139] on input "Create without photos" at bounding box center [133, 142] width 10 height 10
checkbox input "true"
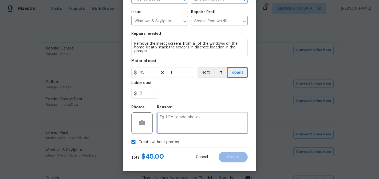
click at [171, 131] on textarea at bounding box center [202, 122] width 91 height 21
type textarea "Remove screens"
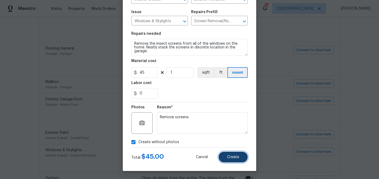
click at [226, 156] on button "Create" at bounding box center [233, 156] width 29 height 11
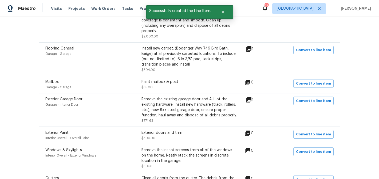
click at [249, 96] on icon at bounding box center [249, 99] width 6 height 6
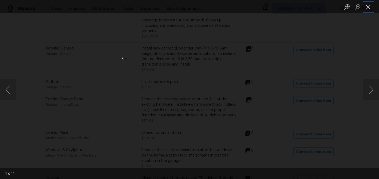
click at [368, 9] on button "Close lightbox" at bounding box center [368, 6] width 11 height 9
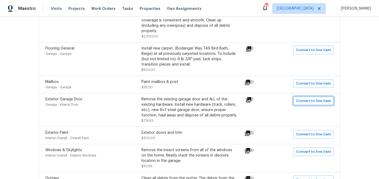
click at [318, 98] on span "Convert to line item" at bounding box center [313, 101] width 35 height 6
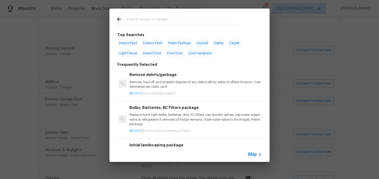
click at [253, 151] on div "Skip" at bounding box center [189, 154] width 160 height 15
click at [251, 155] on span "Skip" at bounding box center [252, 153] width 9 height 5
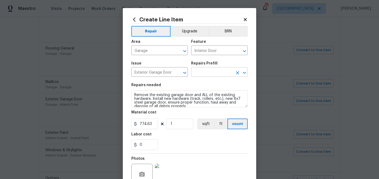
click at [208, 72] on input "text" at bounding box center [212, 72] width 42 height 8
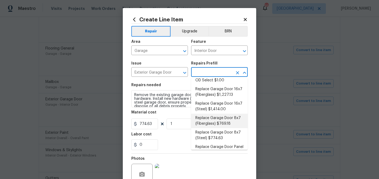
scroll to position [59, 0]
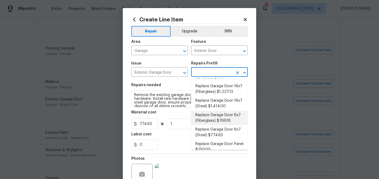
click at [219, 133] on li "Replace Garage Door 8x7 (Steel) $774.63" at bounding box center [219, 132] width 57 height 14
type input "Replace Garage Door 8x7 (Steel) $774.63"
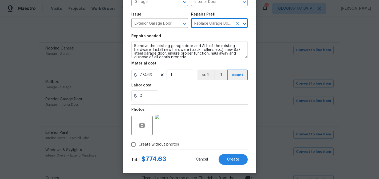
scroll to position [52, 0]
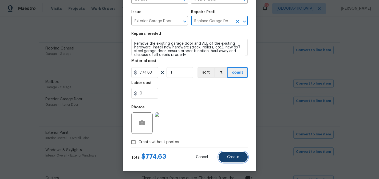
click at [229, 152] on button "Create" at bounding box center [233, 156] width 29 height 11
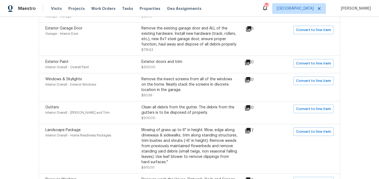
scroll to position [652, 0]
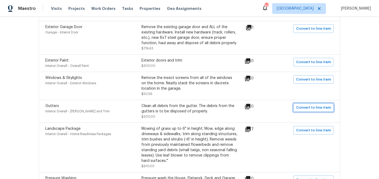
click at [301, 104] on span "Convert to line item" at bounding box center [313, 107] width 35 height 6
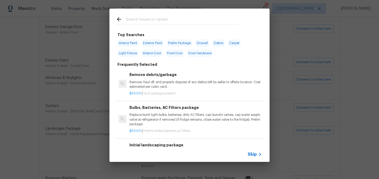
click at [253, 156] on span "Skip" at bounding box center [252, 153] width 9 height 5
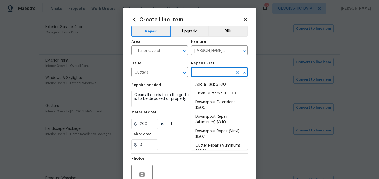
click at [199, 71] on input "text" at bounding box center [212, 72] width 42 height 8
click at [210, 93] on li "Clean Gutters $100.00" at bounding box center [219, 93] width 57 height 9
type input "Clean Gutters $100.00"
type input "100"
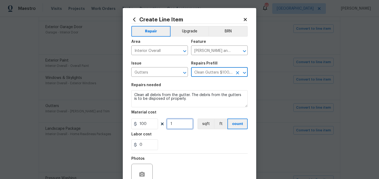
click at [174, 123] on input "1" at bounding box center [180, 123] width 27 height 11
type input "2"
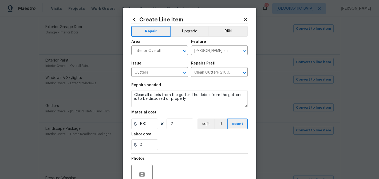
click at [205, 144] on div "0" at bounding box center [189, 144] width 116 height 11
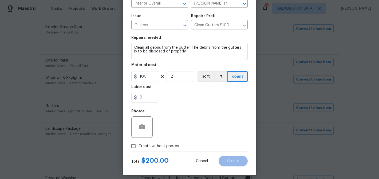
scroll to position [52, 0]
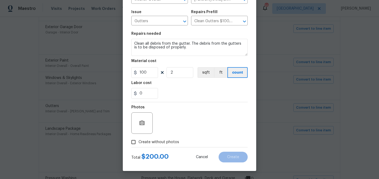
click at [158, 140] on span "Create without photos" at bounding box center [159, 142] width 41 height 6
click at [139, 140] on input "Create without photos" at bounding box center [133, 142] width 10 height 10
checkbox input "true"
click at [161, 133] on div "Reason*" at bounding box center [202, 119] width 91 height 35
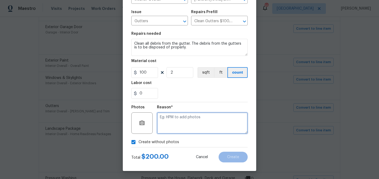
click at [162, 129] on textarea at bounding box center [202, 122] width 91 height 21
type textarea "V"
click at [166, 116] on textarea "clean and secure" at bounding box center [202, 122] width 91 height 21
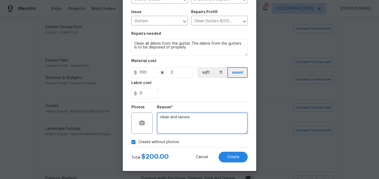
type textarea "clean and secure"
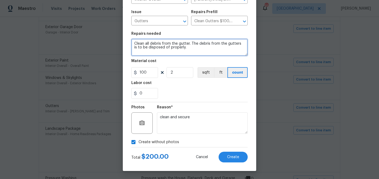
click at [133, 42] on textarea "Clean all debris from the gutter. The debris from the gutters is to be disposed…" at bounding box center [189, 47] width 116 height 17
paste textarea "clean and secure"
click at [136, 42] on textarea "clean and secure - Clean all debris from the gutter. The debris from the gutter…" at bounding box center [189, 47] width 116 height 17
type textarea "Clean and secure - Clean all debris from the gutter. The debris from the gutter…"
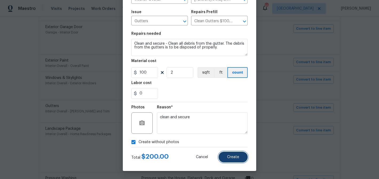
click at [233, 156] on span "Create" at bounding box center [233, 157] width 12 height 4
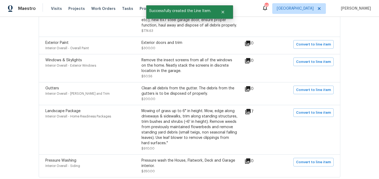
scroll to position [672, 0]
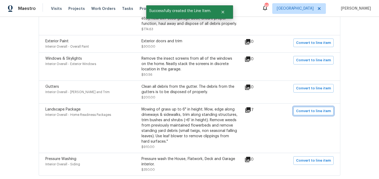
click at [308, 108] on span "Convert to line item" at bounding box center [313, 111] width 35 height 6
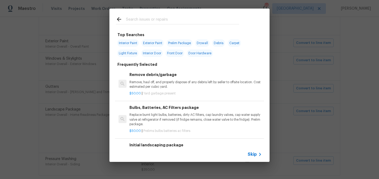
click at [254, 151] on div "Skip" at bounding box center [255, 154] width 15 height 6
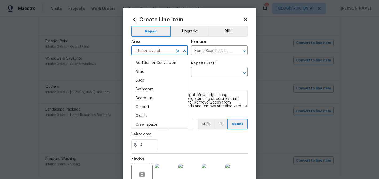
click at [163, 51] on input "Interior Overall" at bounding box center [152, 51] width 42 height 8
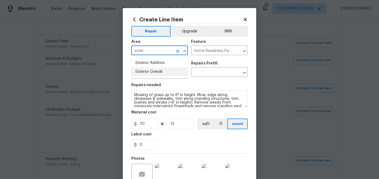
click at [159, 70] on li "Exterior Overall" at bounding box center [159, 71] width 57 height 9
type input "Exterior Overall"
click at [204, 76] on input "text" at bounding box center [212, 72] width 42 height 8
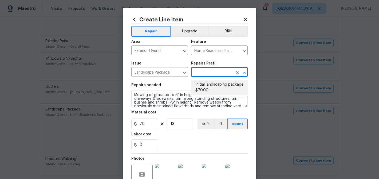
click at [204, 85] on li "Initial landscaping package $70.00" at bounding box center [219, 87] width 57 height 14
type input "Initial landscaping package $70.00"
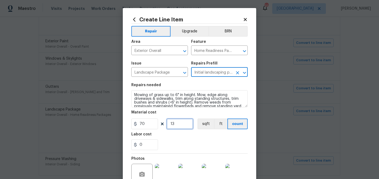
click at [174, 127] on input "13" at bounding box center [180, 123] width 27 height 11
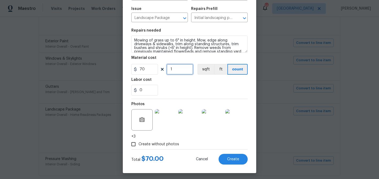
scroll to position [57, 0]
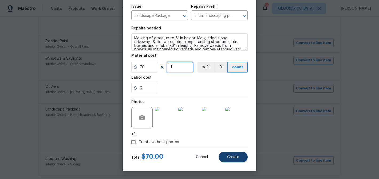
type input "1"
click at [229, 154] on button "Create" at bounding box center [233, 156] width 29 height 11
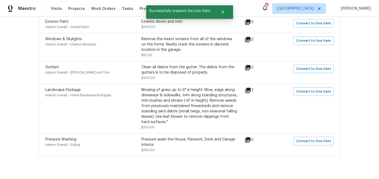
scroll to position [693, 0]
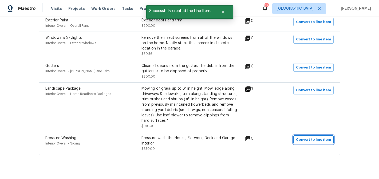
click at [309, 136] on span "Convert to line item" at bounding box center [313, 139] width 35 height 6
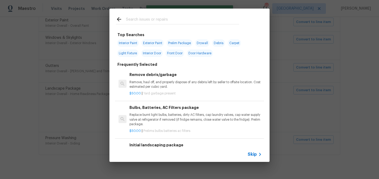
click at [250, 151] on div "Skip" at bounding box center [255, 154] width 15 height 6
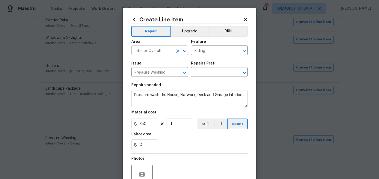
click at [160, 54] on input "Interior Overall" at bounding box center [152, 51] width 42 height 8
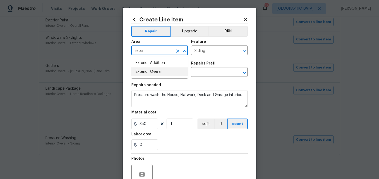
click at [157, 72] on li "Exterior Overall" at bounding box center [159, 71] width 57 height 9
type input "Exterior Overall"
click at [204, 72] on input "text" at bounding box center [212, 72] width 42 height 8
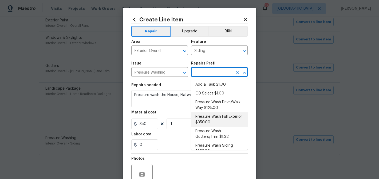
click at [209, 118] on li "Pressure Wash Full Exterior $350.00" at bounding box center [219, 119] width 57 height 14
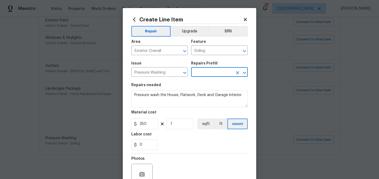
type input "Pressure Wash Full Exterior $350.00"
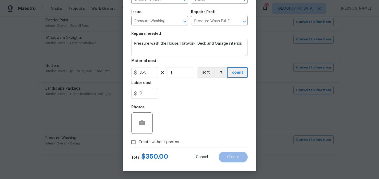
click at [162, 142] on span "Create without photos" at bounding box center [159, 142] width 41 height 6
click at [139, 142] on input "Create without photos" at bounding box center [133, 142] width 10 height 10
checkbox input "true"
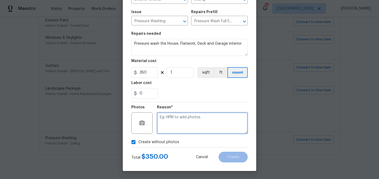
click at [168, 132] on textarea at bounding box center [202, 122] width 91 height 21
type textarea "pressure wash"
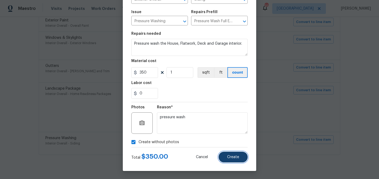
click at [228, 158] on span "Create" at bounding box center [233, 157] width 12 height 4
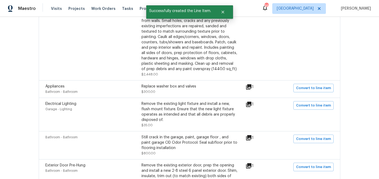
scroll to position [0, 0]
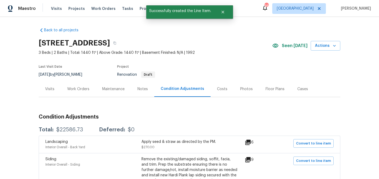
click at [86, 88] on div "Work Orders" at bounding box center [78, 88] width 22 height 5
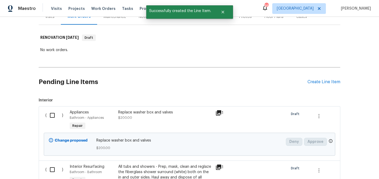
scroll to position [73, 0]
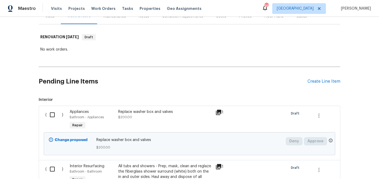
click at [53, 113] on input "checkbox" at bounding box center [54, 114] width 15 height 11
checkbox input "true"
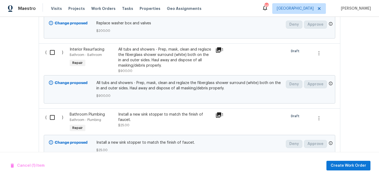
scroll to position [190, 0]
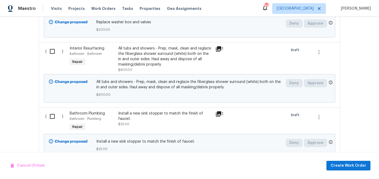
click at [51, 117] on input "checkbox" at bounding box center [54, 116] width 15 height 11
checkbox input "true"
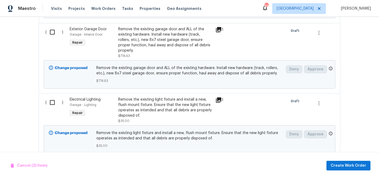
scroll to position [332, 0]
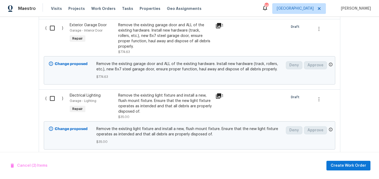
click at [53, 98] on input "checkbox" at bounding box center [54, 98] width 15 height 11
checkbox input "true"
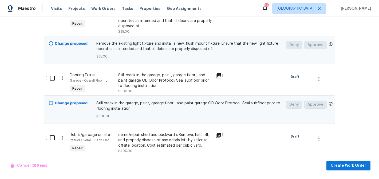
scroll to position [420, 0]
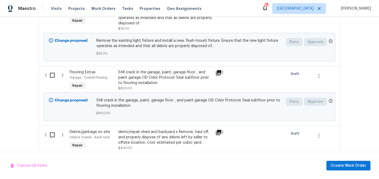
click at [52, 77] on input "checkbox" at bounding box center [54, 74] width 15 height 11
checkbox input "true"
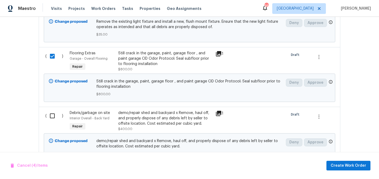
scroll to position [446, 0]
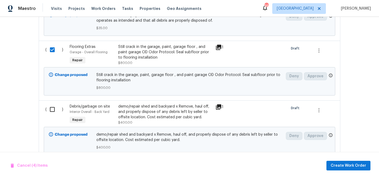
click at [56, 113] on input "checkbox" at bounding box center [54, 109] width 15 height 11
checkbox input "true"
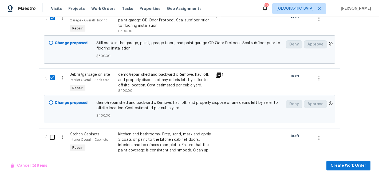
scroll to position [498, 0]
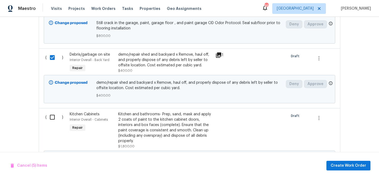
click at [53, 116] on input "checkbox" at bounding box center [54, 116] width 15 height 11
checkbox input "true"
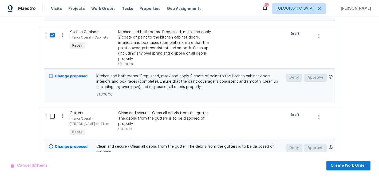
scroll to position [585, 0]
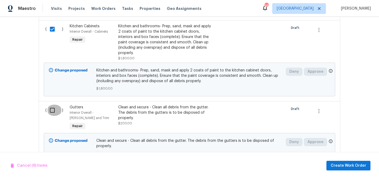
click at [52, 112] on input "checkbox" at bounding box center [54, 109] width 15 height 11
checkbox input "true"
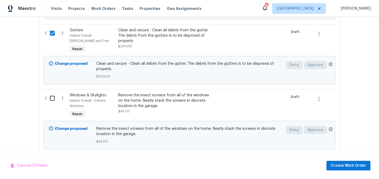
scroll to position [663, 0]
click at [50, 98] on input "checkbox" at bounding box center [54, 97] width 15 height 11
checkbox input "true"
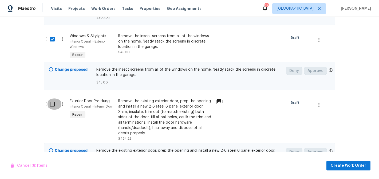
click at [58, 106] on input "checkbox" at bounding box center [54, 103] width 15 height 11
checkbox input "true"
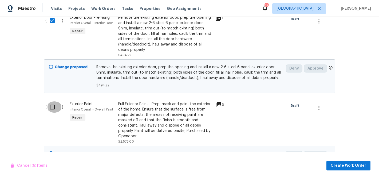
click at [56, 106] on input "checkbox" at bounding box center [54, 106] width 15 height 11
checkbox input "true"
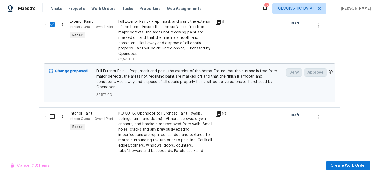
click at [55, 111] on input "checkbox" at bounding box center [54, 116] width 15 height 11
checkbox input "true"
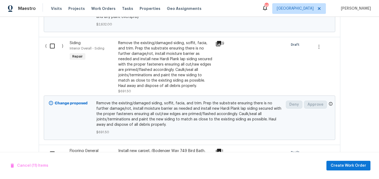
scroll to position [1100, 0]
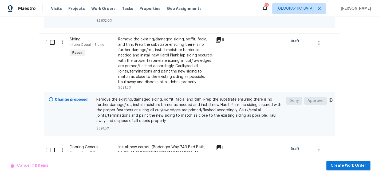
click at [51, 41] on input "checkbox" at bounding box center [54, 42] width 15 height 11
checkbox input "true"
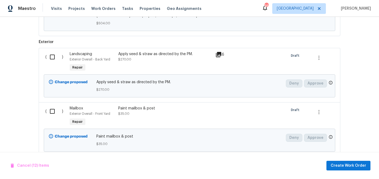
scroll to position [1277, 0]
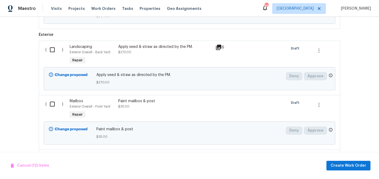
click at [51, 47] on input "checkbox" at bounding box center [54, 49] width 15 height 11
checkbox input "true"
click at [55, 101] on input "checkbox" at bounding box center [54, 103] width 15 height 11
checkbox input "true"
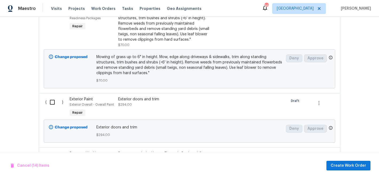
scroll to position [1427, 0]
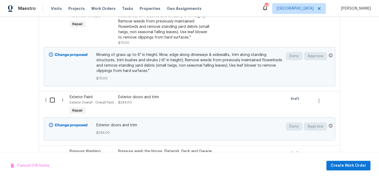
click at [52, 94] on input "checkbox" at bounding box center [54, 99] width 15 height 11
checkbox input "true"
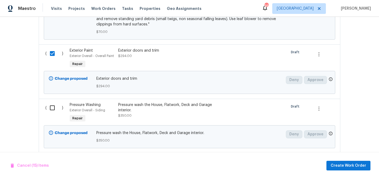
click at [50, 103] on input "checkbox" at bounding box center [54, 107] width 15 height 11
checkbox input "true"
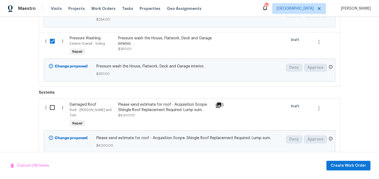
scroll to position [1548, 0]
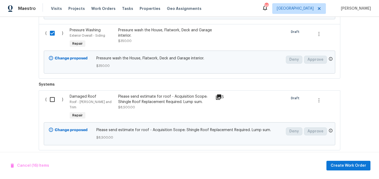
click at [349, 160] on div "Cancel (16) Items Create Work Order" at bounding box center [189, 165] width 379 height 27
click at [349, 164] on span "Create Work Order" at bounding box center [349, 165] width 36 height 7
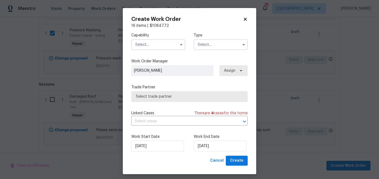
click at [160, 45] on input "text" at bounding box center [158, 44] width 54 height 11
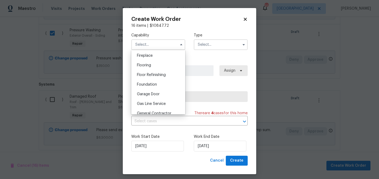
scroll to position [202, 0]
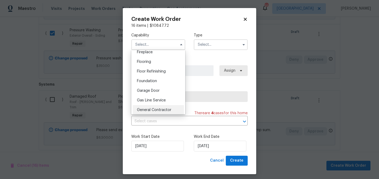
click at [153, 108] on span "General Contractor" at bounding box center [154, 110] width 34 height 4
type input "General Contractor"
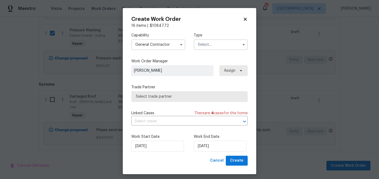
click at [207, 49] on input "text" at bounding box center [221, 44] width 54 height 11
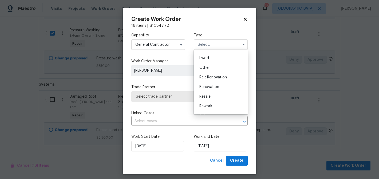
scroll to position [64, 0]
click at [210, 78] on span "Renovation" at bounding box center [209, 79] width 20 height 4
type input "Renovation"
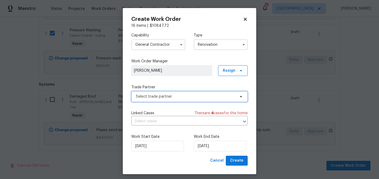
click at [206, 95] on span "Select trade partner" at bounding box center [186, 96] width 100 height 5
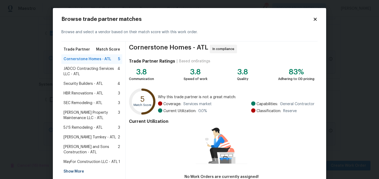
click at [83, 83] on span "Security Builders - ATL" at bounding box center [83, 83] width 39 height 5
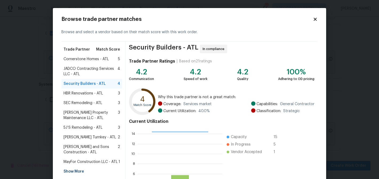
scroll to position [57, 0]
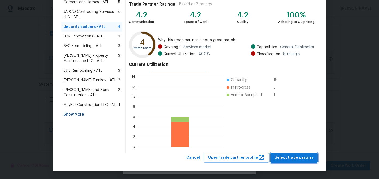
click at [281, 154] on span "Select trade partner" at bounding box center [294, 157] width 39 height 7
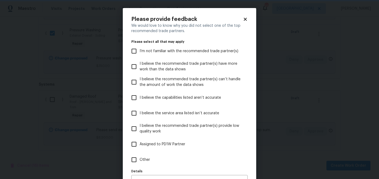
scroll to position [33, 0]
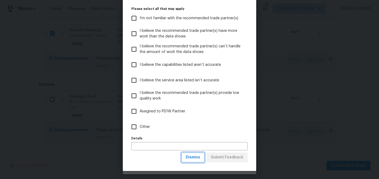
click at [191, 159] on span "Dismiss" at bounding box center [193, 157] width 14 height 7
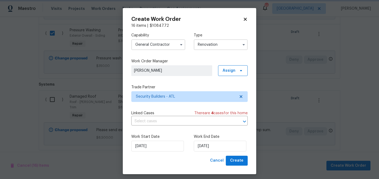
scroll to position [0, 0]
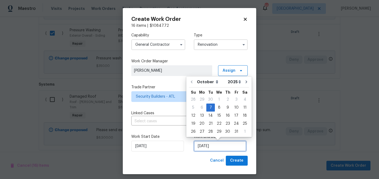
click at [202, 144] on input "10/7/2025" at bounding box center [220, 145] width 53 height 11
click at [208, 107] on div "7" at bounding box center [210, 107] width 9 height 7
click at [204, 123] on div "20" at bounding box center [202, 123] width 9 height 7
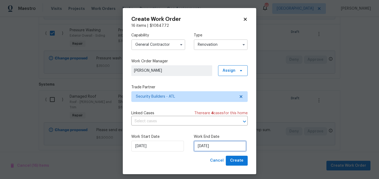
click at [214, 144] on input "10/20/2025" at bounding box center [220, 145] width 53 height 11
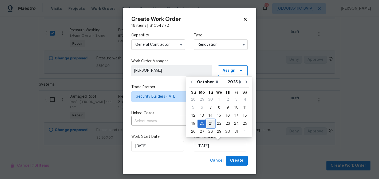
click at [210, 121] on div "21" at bounding box center [210, 123] width 9 height 7
type input "10/21/2025"
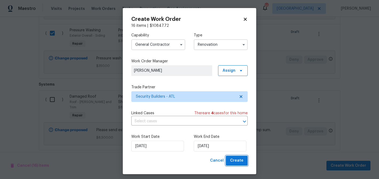
click at [239, 163] on span "Create" at bounding box center [236, 160] width 13 height 7
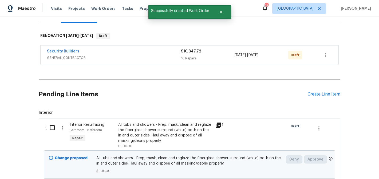
scroll to position [99, 0]
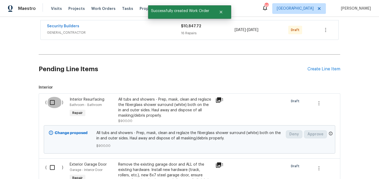
click at [52, 101] on input "checkbox" at bounding box center [54, 102] width 15 height 11
checkbox input "true"
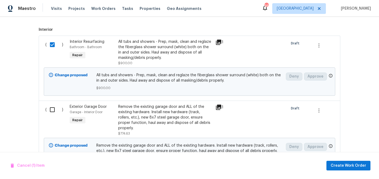
scroll to position [158, 0]
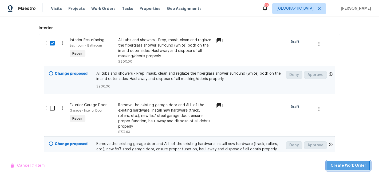
click at [348, 166] on span "Create Work Order" at bounding box center [349, 165] width 36 height 7
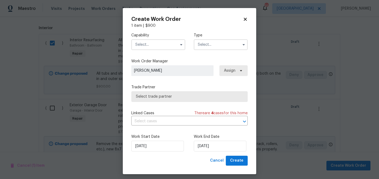
click at [144, 44] on input "text" at bounding box center [158, 44] width 54 height 11
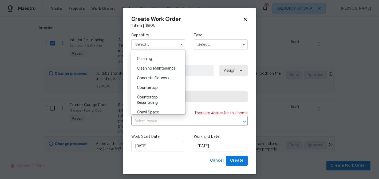
scroll to position [75, 0]
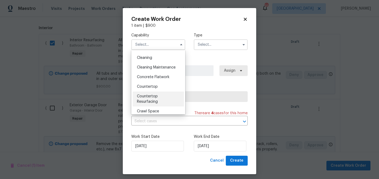
click at [164, 96] on div "Countertop Resurfacing" at bounding box center [158, 98] width 51 height 15
type input "Countertop Resurfacing"
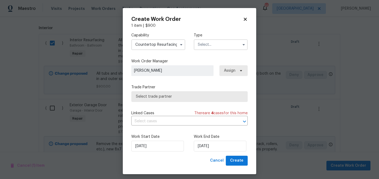
click at [201, 45] on input "text" at bounding box center [221, 44] width 54 height 11
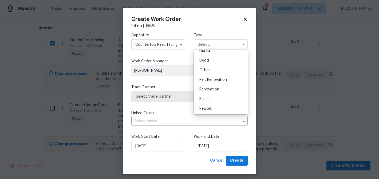
scroll to position [56, 0]
click at [219, 86] on span "Renovation" at bounding box center [209, 87] width 20 height 4
type input "Renovation"
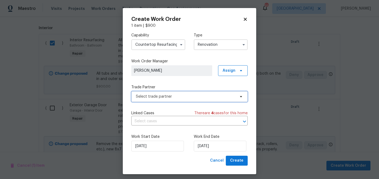
click at [176, 95] on span "Select trade partner" at bounding box center [186, 96] width 100 height 5
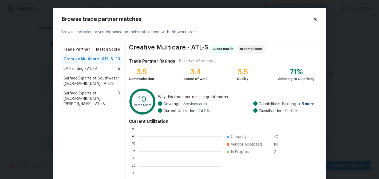
scroll to position [57, 0]
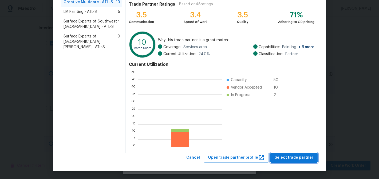
click at [306, 157] on span "Select trade partner" at bounding box center [294, 157] width 39 height 7
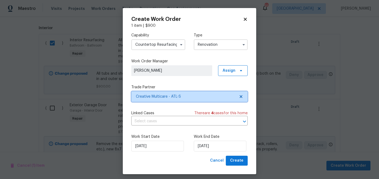
scroll to position [0, 0]
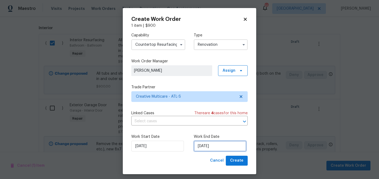
click at [215, 146] on input "10/7/2025" at bounding box center [220, 145] width 53 height 11
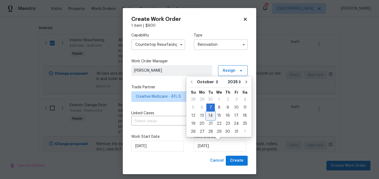
click at [211, 113] on div "14" at bounding box center [210, 115] width 9 height 7
type input "10/14/2025"
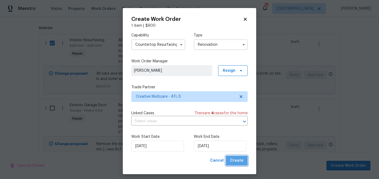
click at [238, 160] on span "Create" at bounding box center [236, 160] width 13 height 7
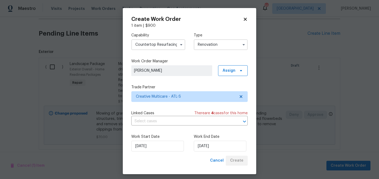
scroll to position [182, 0]
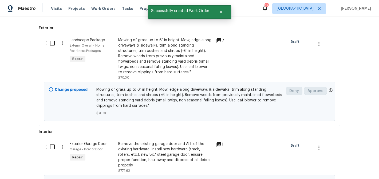
click at [52, 44] on input "checkbox" at bounding box center [54, 42] width 15 height 11
checkbox input "true"
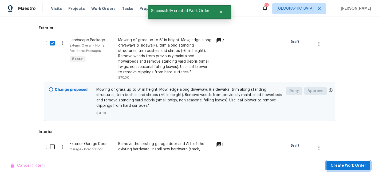
click at [342, 164] on span "Create Work Order" at bounding box center [349, 165] width 36 height 7
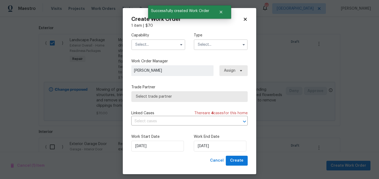
click at [149, 45] on input "text" at bounding box center [158, 44] width 54 height 11
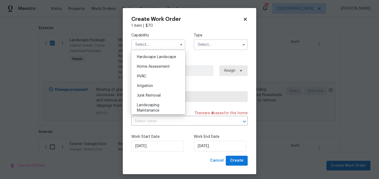
scroll to position [311, 0]
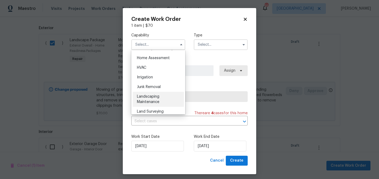
click at [159, 96] on span "Landscaping Maintenance" at bounding box center [148, 99] width 22 height 9
type input "Landscaping Maintenance"
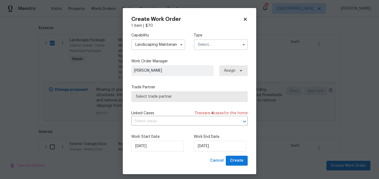
click at [206, 46] on input "text" at bounding box center [221, 44] width 54 height 11
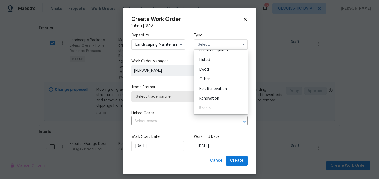
scroll to position [64, 0]
click at [211, 78] on span "Renovation" at bounding box center [209, 79] width 20 height 4
type input "Renovation"
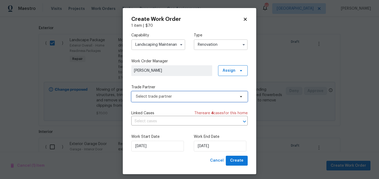
click at [183, 96] on span "Select trade partner" at bounding box center [186, 96] width 100 height 5
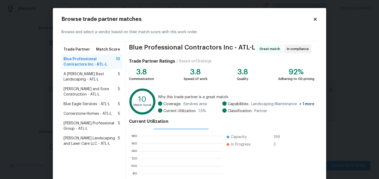
scroll to position [57, 0]
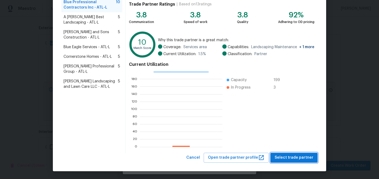
click at [291, 152] on button "Select trade partner" at bounding box center [293, 157] width 47 height 10
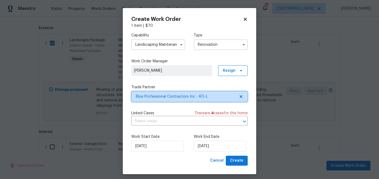
scroll to position [0, 0]
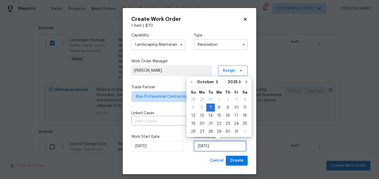
click at [211, 149] on input "10/7/2025" at bounding box center [220, 145] width 53 height 11
click at [209, 116] on div "14" at bounding box center [210, 115] width 9 height 7
type input "10/14/2025"
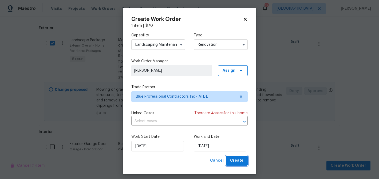
click at [231, 158] on button "Create" at bounding box center [237, 160] width 22 height 10
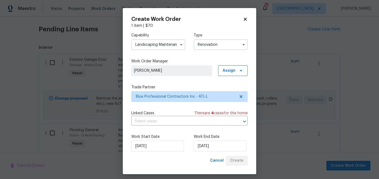
scroll to position [202, 0]
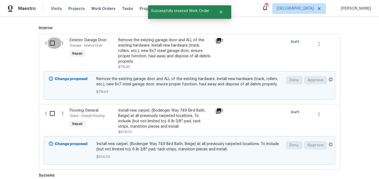
click at [52, 40] on input "checkbox" at bounding box center [54, 42] width 15 height 11
checkbox input "true"
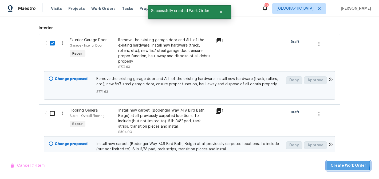
click at [345, 163] on span "Create Work Order" at bounding box center [349, 165] width 36 height 7
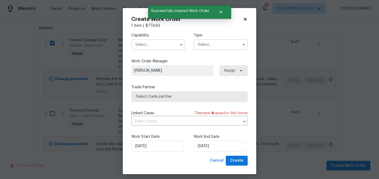
click at [157, 45] on input "text" at bounding box center [158, 44] width 54 height 11
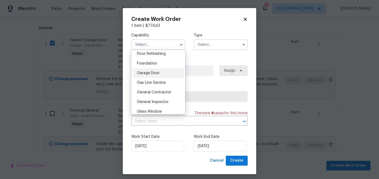
scroll to position [220, 0]
click at [146, 71] on span "Garage Door" at bounding box center [148, 72] width 23 height 4
type input "Garage Door"
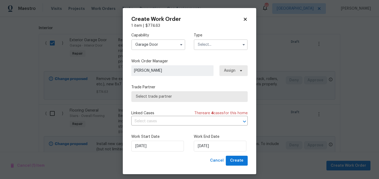
click at [207, 46] on input "text" at bounding box center [221, 44] width 54 height 11
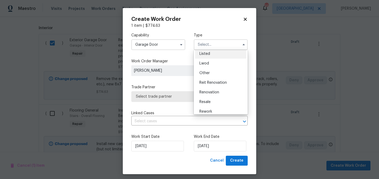
scroll to position [54, 0]
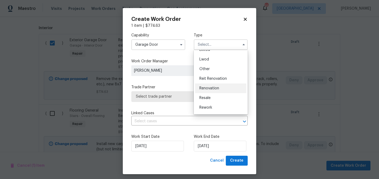
click at [218, 89] on span "Renovation" at bounding box center [209, 88] width 20 height 4
type input "Renovation"
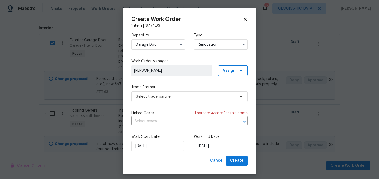
scroll to position [0, 0]
click at [190, 93] on span "Select trade partner" at bounding box center [189, 96] width 116 height 11
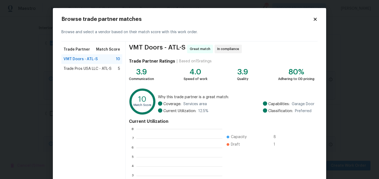
scroll to position [75, 86]
click at [75, 57] on span "VMT Doors - ATL-S" at bounding box center [81, 58] width 34 height 5
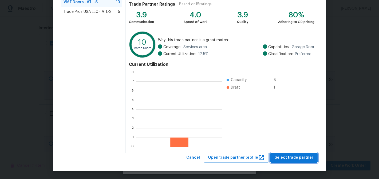
click at [312, 158] on span "Select trade partner" at bounding box center [294, 157] width 39 height 7
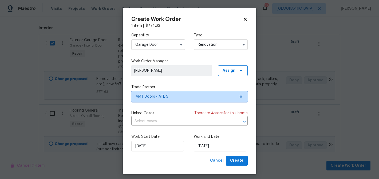
scroll to position [0, 0]
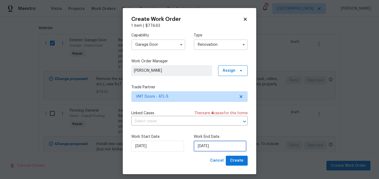
click at [221, 146] on input "10/7/2025" at bounding box center [220, 145] width 53 height 11
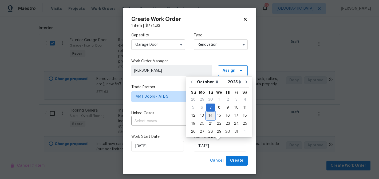
click at [210, 117] on div "14" at bounding box center [210, 115] width 9 height 7
type input "10/14/2025"
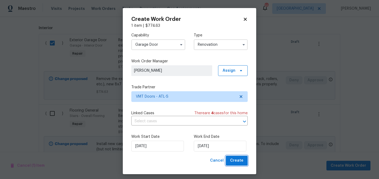
click at [239, 161] on span "Create" at bounding box center [236, 160] width 13 height 7
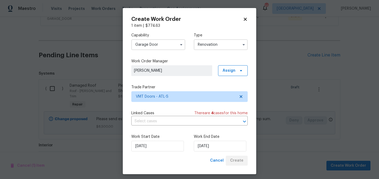
scroll to position [221, 0]
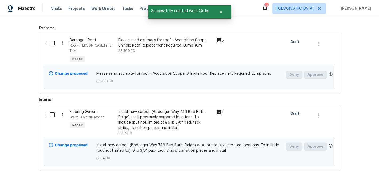
click at [50, 44] on input "checkbox" at bounding box center [54, 42] width 15 height 11
checkbox input "true"
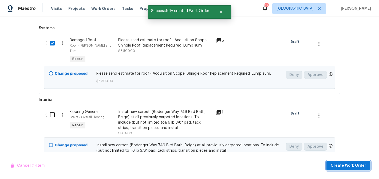
click at [348, 163] on span "Create Work Order" at bounding box center [349, 165] width 36 height 7
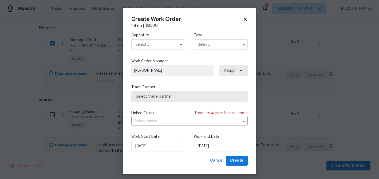
click at [156, 42] on input "text" at bounding box center [158, 44] width 54 height 11
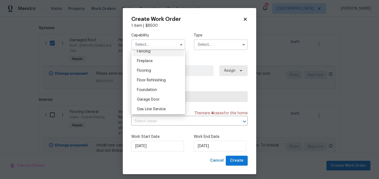
scroll to position [199, 0]
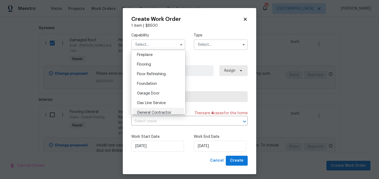
click at [155, 111] on span "General Contractor" at bounding box center [154, 113] width 34 height 4
type input "General Contractor"
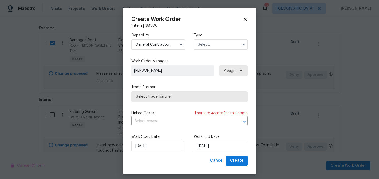
click at [215, 42] on input "text" at bounding box center [221, 44] width 54 height 11
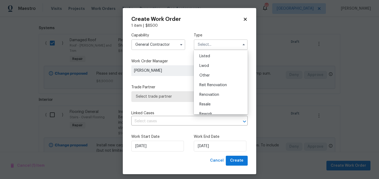
scroll to position [64, 0]
click at [215, 80] on span "Renovation" at bounding box center [209, 79] width 20 height 4
type input "Renovation"
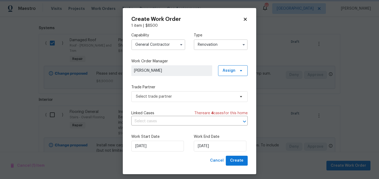
scroll to position [0, 0]
click at [175, 97] on span "Select trade partner" at bounding box center [186, 96] width 100 height 5
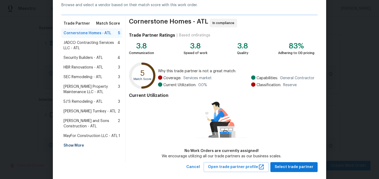
scroll to position [36, 0]
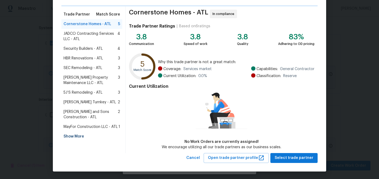
click at [79, 132] on div "Show More" at bounding box center [91, 136] width 61 height 10
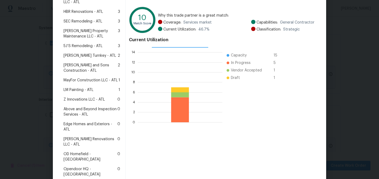
scroll to position [84, 0]
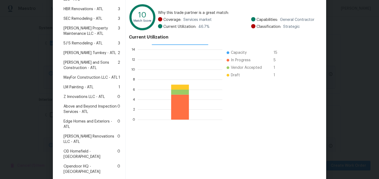
click at [77, 121] on span "Edge Homes and Exteriors - ATL" at bounding box center [91, 124] width 54 height 11
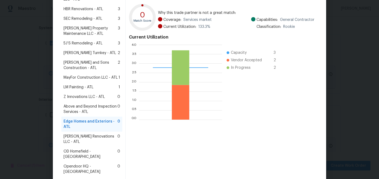
scroll to position [144, 0]
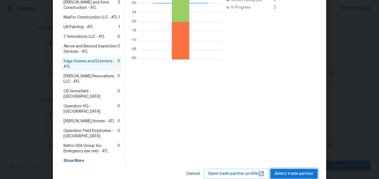
click at [296, 170] on span "Select trade partner" at bounding box center [294, 173] width 39 height 7
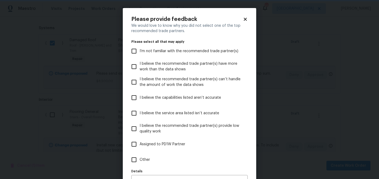
scroll to position [33, 0]
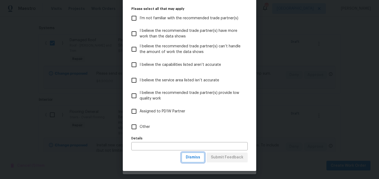
click at [192, 158] on span "Dismiss" at bounding box center [193, 157] width 14 height 7
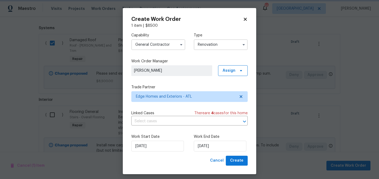
scroll to position [0, 0]
click at [202, 147] on input "10/7/2025" at bounding box center [220, 145] width 53 height 11
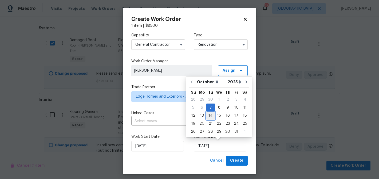
click at [209, 114] on div "14" at bounding box center [210, 115] width 9 height 7
type input "10/14/2025"
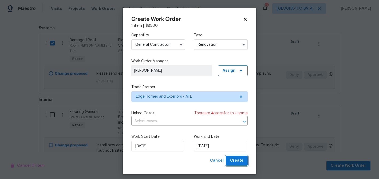
click at [239, 157] on span "Create" at bounding box center [236, 160] width 13 height 7
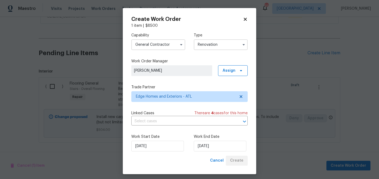
scroll to position [197, 0]
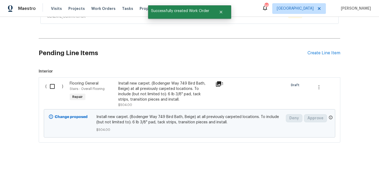
click at [53, 86] on input "checkbox" at bounding box center [54, 86] width 15 height 11
checkbox input "true"
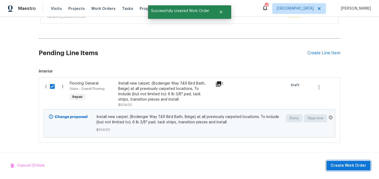
click at [337, 169] on button "Create Work Order" at bounding box center [349, 165] width 44 height 10
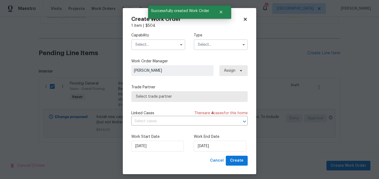
click at [155, 47] on input "text" at bounding box center [158, 44] width 54 height 11
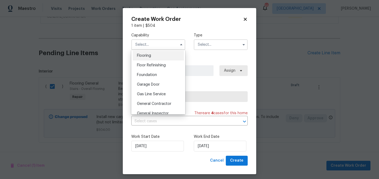
click at [150, 57] on div "Flooring" at bounding box center [158, 56] width 51 height 10
type input "Flooring"
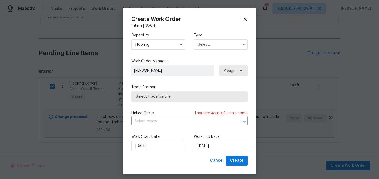
click at [219, 46] on input "text" at bounding box center [221, 44] width 54 height 11
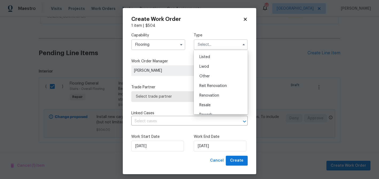
scroll to position [64, 0]
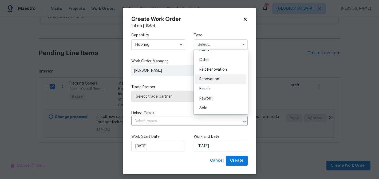
click at [213, 80] on span "Renovation" at bounding box center [209, 79] width 20 height 4
type input "Renovation"
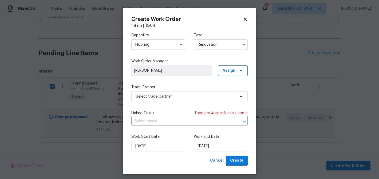
click at [197, 102] on div "Capability Flooring Type Renovation Work Order Manager Michael Durham Assign Tr…" at bounding box center [189, 91] width 116 height 127
click at [197, 96] on span "Select trade partner" at bounding box center [186, 96] width 100 height 5
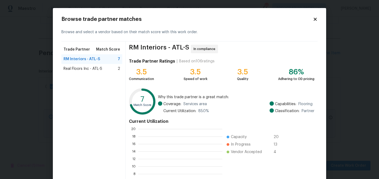
scroll to position [75, 84]
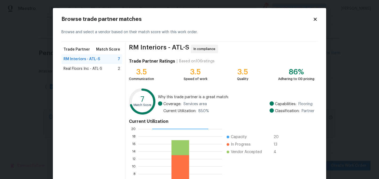
click at [87, 69] on span "Real Floors Inc - ATL-S" at bounding box center [83, 68] width 39 height 5
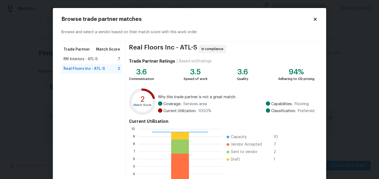
scroll to position [57, 0]
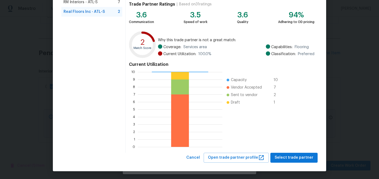
click at [280, 150] on div "Real Floors Inc - ATL-S In compliance Trade Partner Ratings | Based on 31 ratin…" at bounding box center [222, 69] width 192 height 168
click at [280, 152] on button "Select trade partner" at bounding box center [293, 157] width 47 height 10
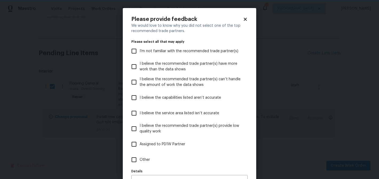
scroll to position [33, 0]
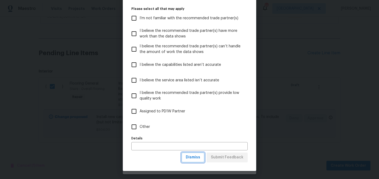
click at [189, 157] on span "Dismiss" at bounding box center [193, 157] width 14 height 7
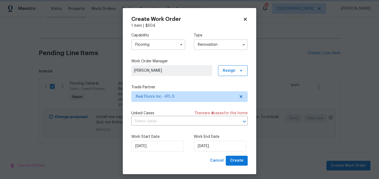
scroll to position [0, 0]
click at [203, 144] on input "10/7/2025" at bounding box center [220, 145] width 53 height 11
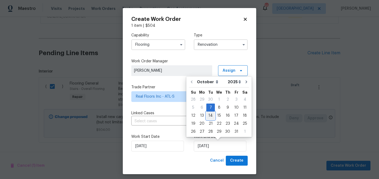
click at [209, 118] on div "14" at bounding box center [210, 115] width 9 height 7
type input "10/14/2025"
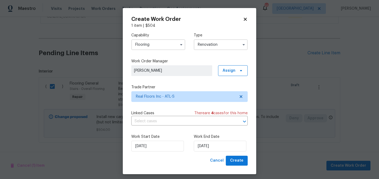
click at [239, 154] on div "Work Start Date 10/7/2025 Work End Date 10/14/2025" at bounding box center [189, 142] width 116 height 26
click at [239, 157] on button "Create" at bounding box center [237, 160] width 22 height 10
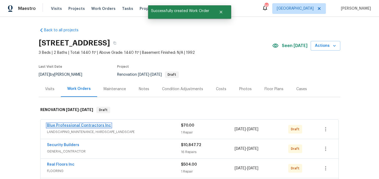
click at [97, 124] on link "Blue Professional Contractors Inc" at bounding box center [79, 125] width 64 height 4
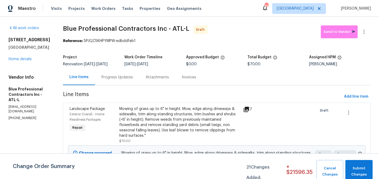
click at [348, 105] on section "Blue Professional Contractors Inc - ATL-L Draft Send to Vendor Reference: 5PJQZ…" at bounding box center [217, 110] width 308 height 170
click at [347, 100] on span "Add line item" at bounding box center [356, 96] width 24 height 7
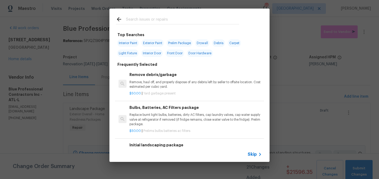
click at [166, 17] on input "text" at bounding box center [182, 20] width 113 height 8
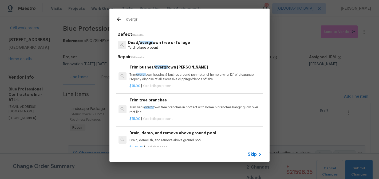
type input "overgr"
click at [151, 69] on h6 "Trim bushes/ overgr own hedges" at bounding box center [195, 67] width 132 height 6
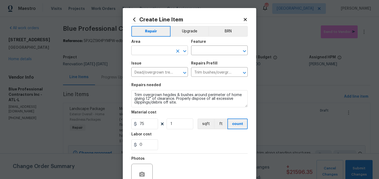
click at [151, 52] on input "text" at bounding box center [152, 51] width 42 height 8
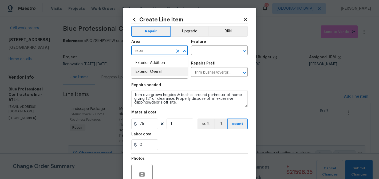
click at [150, 71] on li "Exterior Overall" at bounding box center [159, 71] width 57 height 9
type input "Exterior Overall"
click at [198, 50] on input "text" at bounding box center [212, 51] width 42 height 8
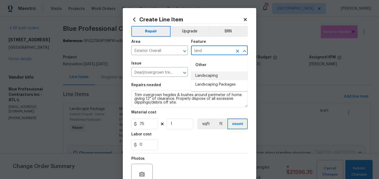
click at [207, 77] on li "Landscaping" at bounding box center [219, 75] width 57 height 9
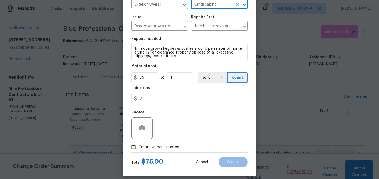
scroll to position [52, 0]
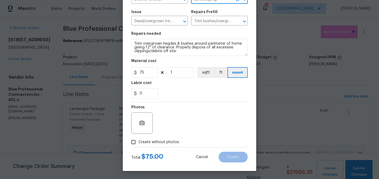
type input "Landscaping"
click at [174, 141] on span "Create without photos" at bounding box center [159, 142] width 41 height 6
click at [139, 141] on input "Create without photos" at bounding box center [133, 142] width 10 height 10
checkbox input "true"
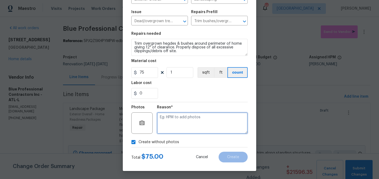
click at [174, 130] on textarea at bounding box center [202, 122] width 91 height 21
type textarea "landscaping"
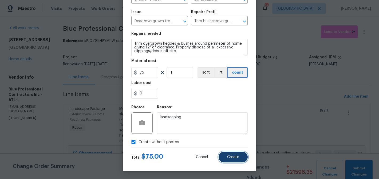
click at [243, 158] on button "Create" at bounding box center [233, 156] width 29 height 11
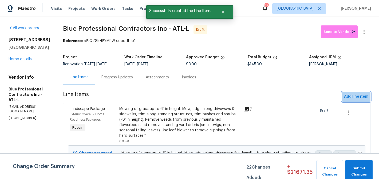
click at [358, 98] on span "Add line item" at bounding box center [356, 96] width 24 height 7
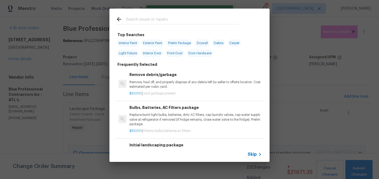
click at [179, 25] on div at bounding box center [177, 19] width 136 height 21
click at [179, 20] on input "text" at bounding box center [182, 20] width 113 height 8
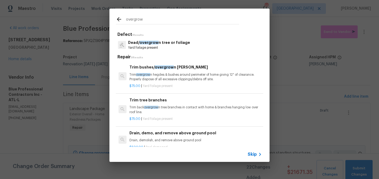
type input "overgrow"
click at [157, 105] on p "Trim back overgrow n tree branches in contact with home & branches hanging low …" at bounding box center [195, 109] width 132 height 9
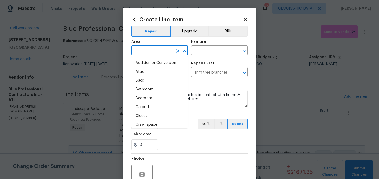
click at [149, 50] on input "text" at bounding box center [152, 51] width 42 height 8
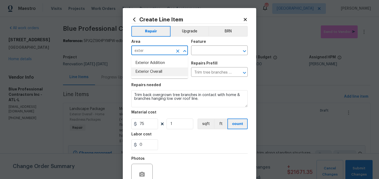
click at [154, 71] on li "Exterior Overall" at bounding box center [159, 71] width 57 height 9
type input "Exterior Overall"
click at [199, 49] on input "text" at bounding box center [212, 51] width 42 height 8
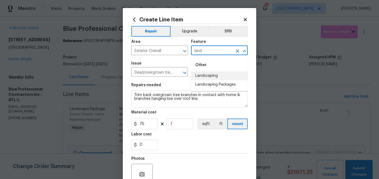
click at [210, 75] on li "Landscaping" at bounding box center [219, 75] width 57 height 9
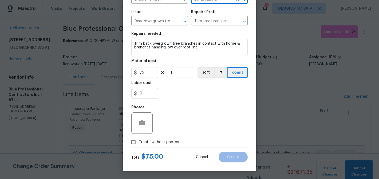
type input "Landscaping"
click at [161, 143] on span "Create without photos" at bounding box center [159, 142] width 41 height 6
click at [139, 143] on input "Create without photos" at bounding box center [133, 142] width 10 height 10
checkbox input "true"
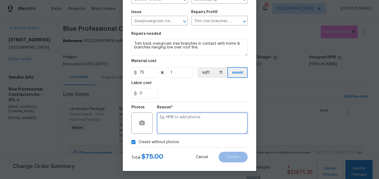
click at [173, 124] on textarea at bounding box center [202, 122] width 91 height 21
type textarea "Landscaping"
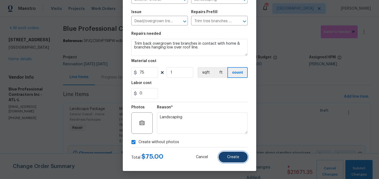
click at [233, 153] on button "Create" at bounding box center [233, 156] width 29 height 11
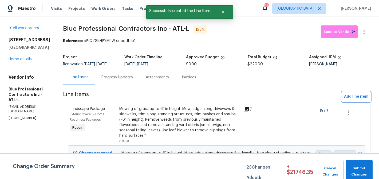
click at [350, 100] on span "Add line item" at bounding box center [356, 96] width 24 height 7
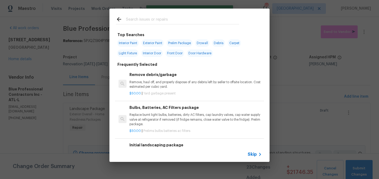
click at [160, 20] on input "text" at bounding box center [182, 20] width 113 height 8
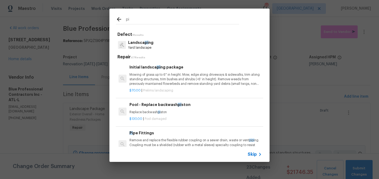
type input "p"
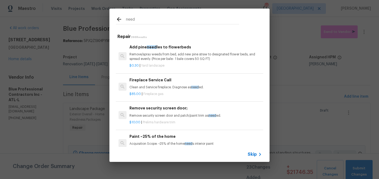
type input "need"
click at [172, 56] on p "Remove/spray weeds from bed, add new pine straw to designated flower beds, and …" at bounding box center [195, 56] width 132 height 9
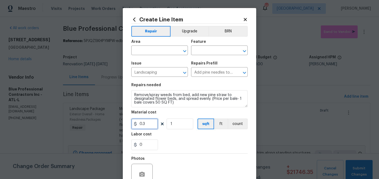
click at [145, 122] on input "0.3" at bounding box center [144, 123] width 27 height 11
type input "8"
click at [180, 121] on input "1" at bounding box center [180, 123] width 27 height 11
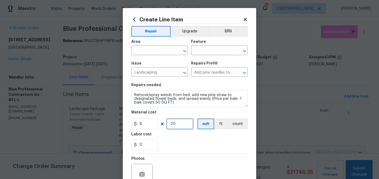
type input "20"
click at [192, 149] on div "0" at bounding box center [189, 144] width 116 height 11
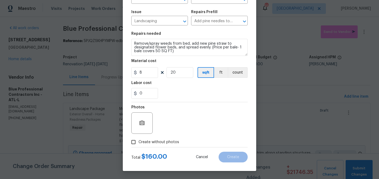
click at [162, 141] on span "Create without photos" at bounding box center [159, 142] width 41 height 6
click at [139, 141] on input "Create without photos" at bounding box center [133, 142] width 10 height 10
checkbox input "true"
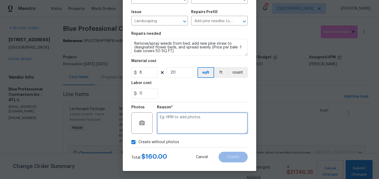
click at [180, 124] on textarea at bounding box center [202, 122] width 91 height 21
type textarea "straw"
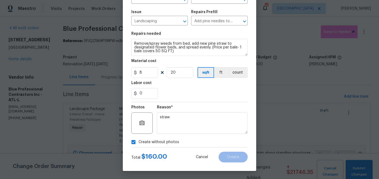
drag, startPoint x: 206, startPoint y: 137, endPoint x: 203, endPoint y: 127, distance: 9.9
click at [206, 136] on div "Photos Reason* straw Create without photos" at bounding box center [189, 124] width 116 height 45
click at [203, 127] on textarea "straw" at bounding box center [202, 122] width 91 height 21
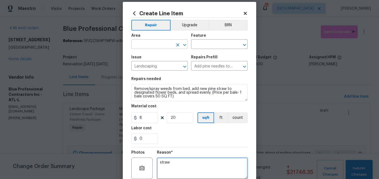
scroll to position [0, 0]
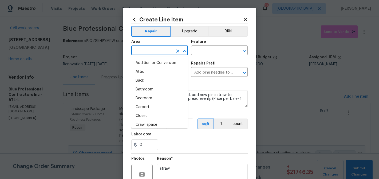
click at [169, 53] on input "text" at bounding box center [152, 51] width 42 height 8
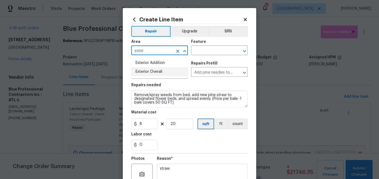
click at [173, 74] on li "Exterior Overall" at bounding box center [159, 71] width 57 height 9
type input "Exterior Overall"
click at [196, 53] on input "text" at bounding box center [212, 51] width 42 height 8
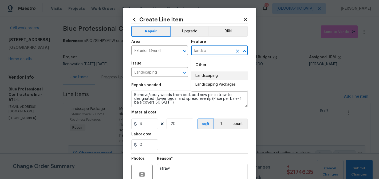
click at [198, 76] on li "Landscaping" at bounding box center [219, 75] width 57 height 9
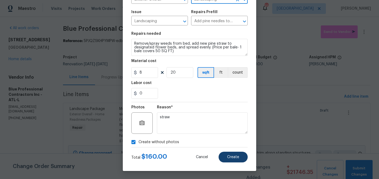
type input "Landscaping"
click at [232, 155] on span "Create" at bounding box center [233, 157] width 12 height 4
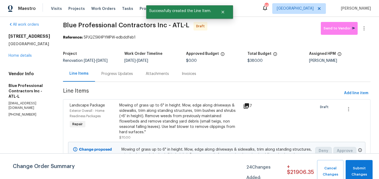
scroll to position [0, 0]
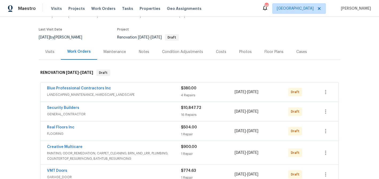
scroll to position [43, 0]
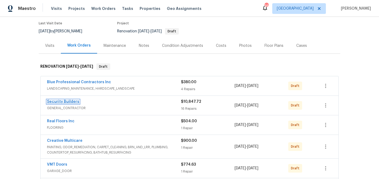
click at [62, 101] on link "Security Builders" at bounding box center [63, 102] width 32 height 4
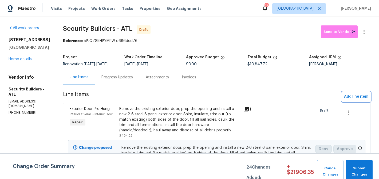
click at [350, 98] on span "Add line item" at bounding box center [356, 96] width 24 height 7
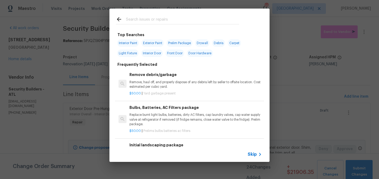
click at [158, 21] on input "text" at bounding box center [182, 20] width 113 height 8
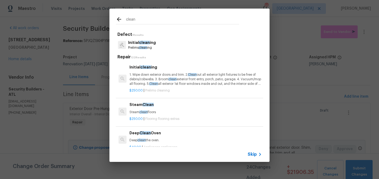
type input "clean"
click at [148, 43] on span "clean" at bounding box center [144, 43] width 11 height 4
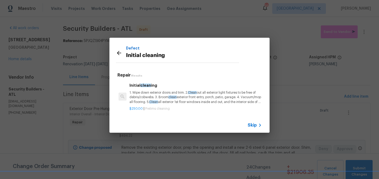
click at [147, 90] on div "Initial clean ing 1. Wipe down exterior doors and trim. 2. Clean out all exteri…" at bounding box center [195, 93] width 132 height 22
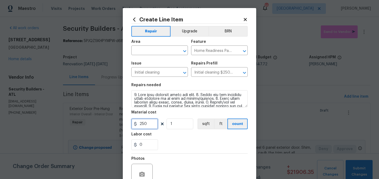
click at [148, 120] on input "250" at bounding box center [144, 123] width 27 height 11
type input "275"
click at [184, 155] on div "Photos" at bounding box center [189, 170] width 116 height 35
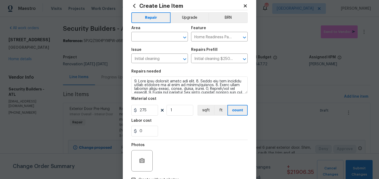
scroll to position [29, 0]
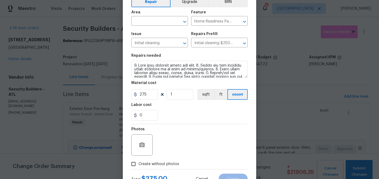
click at [161, 164] on span "Create without photos" at bounding box center [159, 164] width 41 height 6
click at [139, 164] on input "Create without photos" at bounding box center [133, 164] width 10 height 10
checkbox input "true"
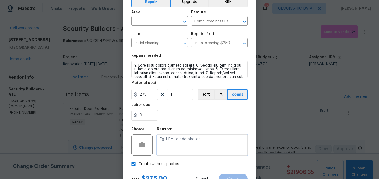
click at [165, 146] on textarea at bounding box center [202, 144] width 91 height 21
click at [196, 138] on textarea "clean" at bounding box center [202, 144] width 91 height 21
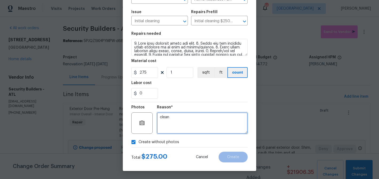
scroll to position [0, 0]
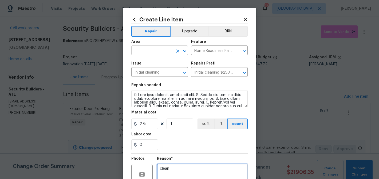
type textarea "clean"
click at [166, 50] on input "text" at bounding box center [152, 51] width 42 height 8
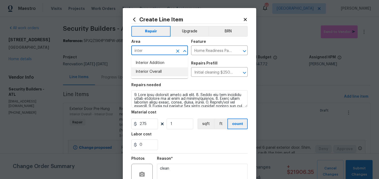
click at [161, 72] on li "Interior Overall" at bounding box center [159, 71] width 57 height 9
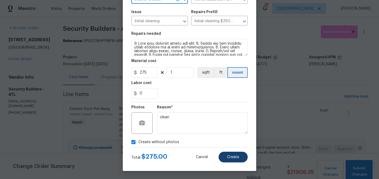
type input "Interior Overall"
click at [234, 155] on span "Create" at bounding box center [233, 157] width 12 height 4
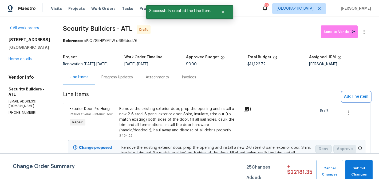
click at [349, 100] on span "Add line item" at bounding box center [356, 96] width 24 height 7
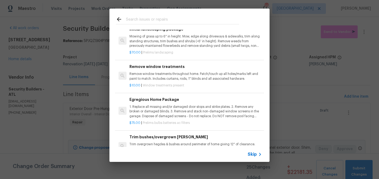
scroll to position [117, 0]
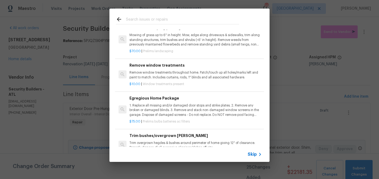
click at [160, 113] on p "1. Replace all missing and/or damaged door stops and strike plates. 2. Remove a…" at bounding box center [195, 110] width 132 height 14
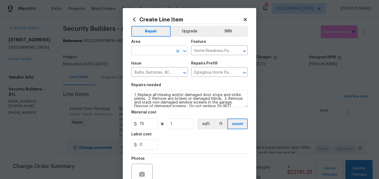
click at [145, 48] on input "text" at bounding box center [152, 51] width 42 height 8
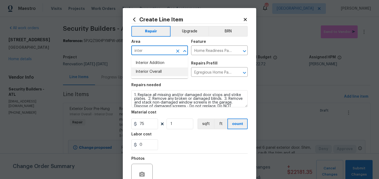
click at [147, 74] on li "Interior Overall" at bounding box center [159, 71] width 57 height 9
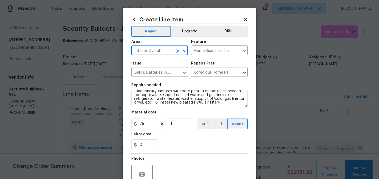
scroll to position [52, 0]
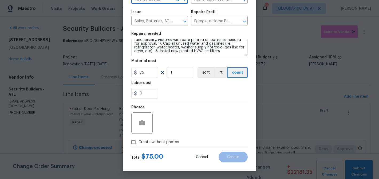
type input "Interior Overall"
click at [168, 140] on span "Create without photos" at bounding box center [159, 142] width 41 height 6
click at [139, 140] on input "Create without photos" at bounding box center [133, 142] width 10 height 10
checkbox input "true"
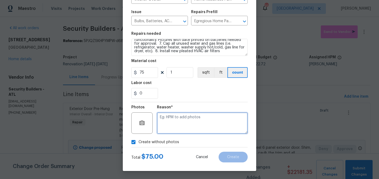
click at [182, 126] on textarea at bounding box center [202, 122] width 91 height 21
type textarea "bulbs"
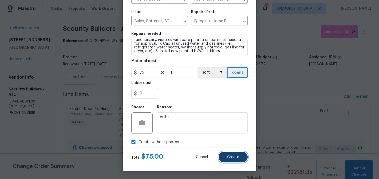
click at [234, 154] on button "Create" at bounding box center [233, 156] width 29 height 11
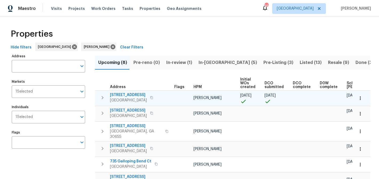
click at [122, 94] on span "[STREET_ADDRESS]" at bounding box center [128, 94] width 37 height 5
click at [125, 95] on span "[STREET_ADDRESS]" at bounding box center [128, 94] width 37 height 5
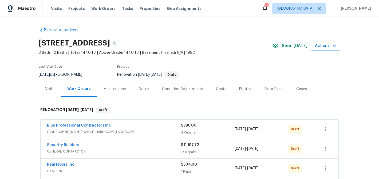
click at [140, 87] on div "Notes" at bounding box center [144, 88] width 10 height 5
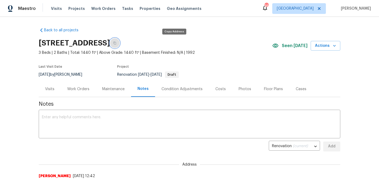
click at [116, 44] on icon "button" at bounding box center [114, 42] width 3 height 3
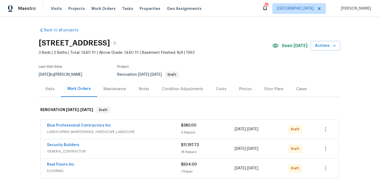
click at [142, 87] on div "Notes" at bounding box center [144, 88] width 10 height 5
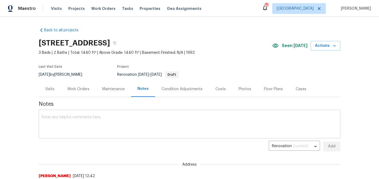
click at [113, 112] on div "x ​" at bounding box center [190, 124] width 302 height 27
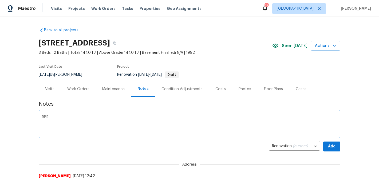
paste textarea "$24,105"
type textarea "RBR: $24,105"
click at [331, 146] on span "Add" at bounding box center [332, 146] width 9 height 7
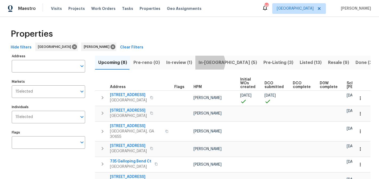
click at [206, 62] on span "In-[GEOGRAPHIC_DATA] (5)" at bounding box center [228, 62] width 58 height 7
